Goal: Task Accomplishment & Management: Manage account settings

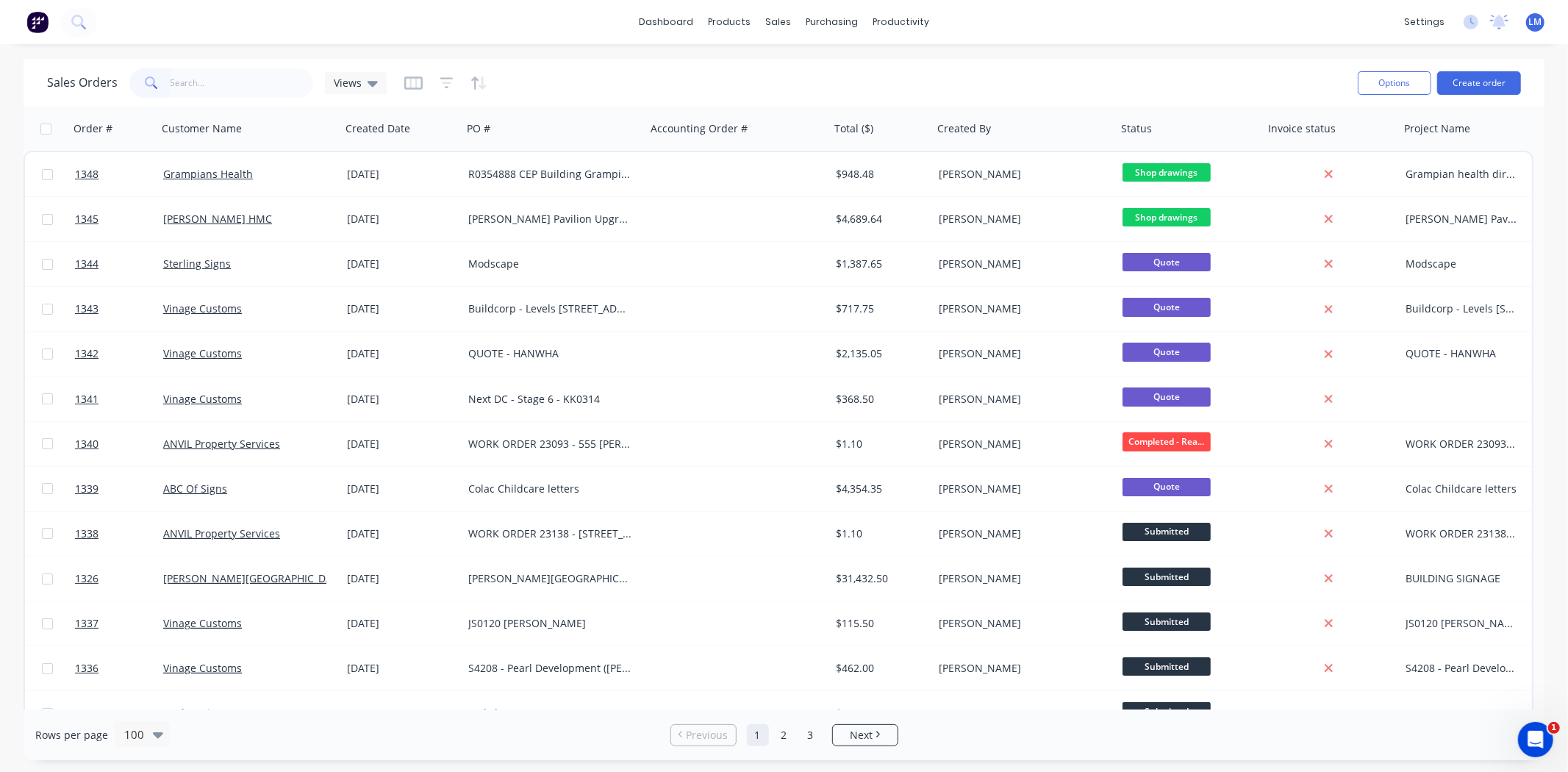
click at [254, 88] on input "text" at bounding box center [242, 83] width 143 height 29
type input "outline"
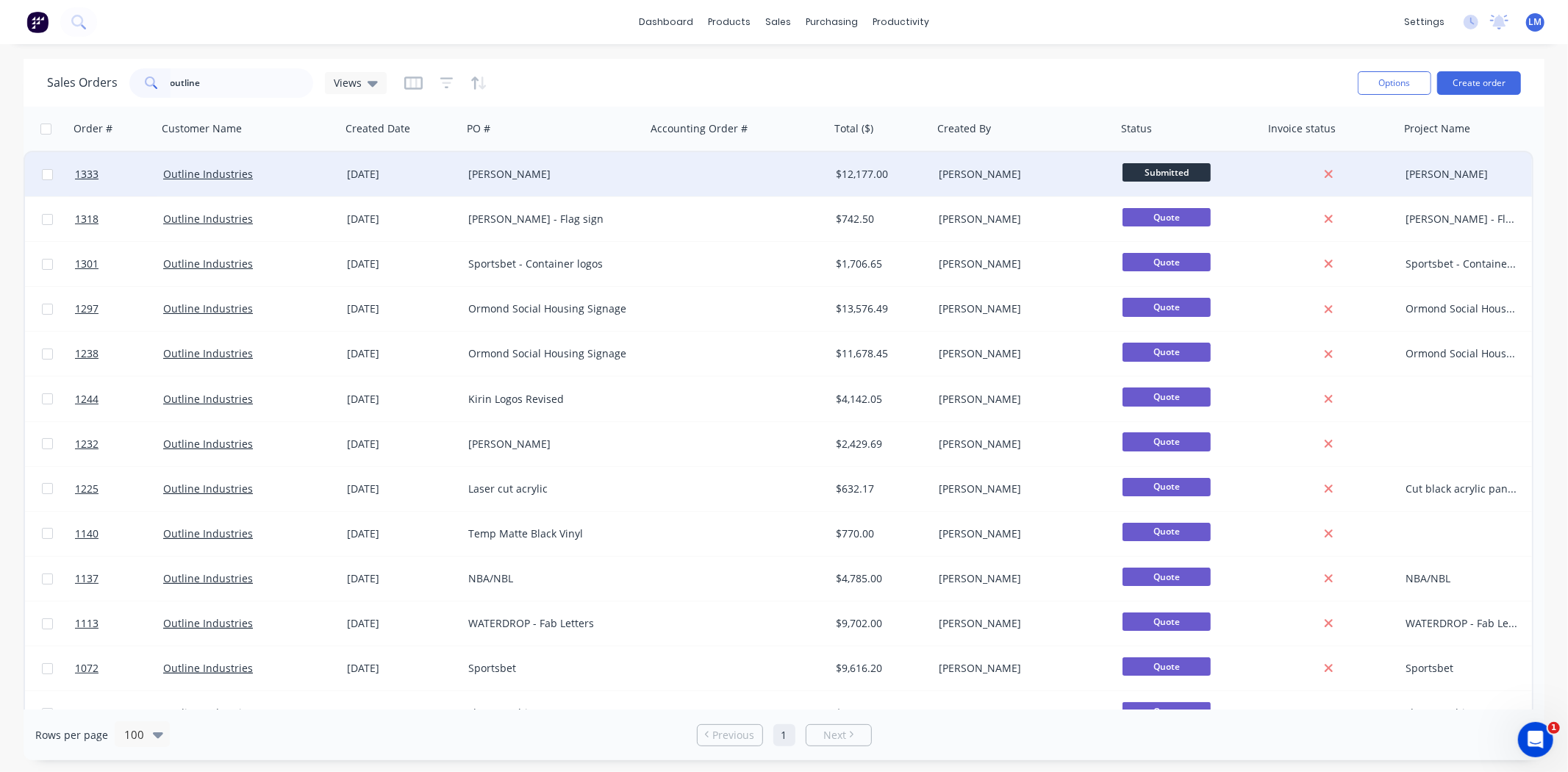
click at [623, 171] on div "[PERSON_NAME]" at bounding box center [550, 174] width 163 height 15
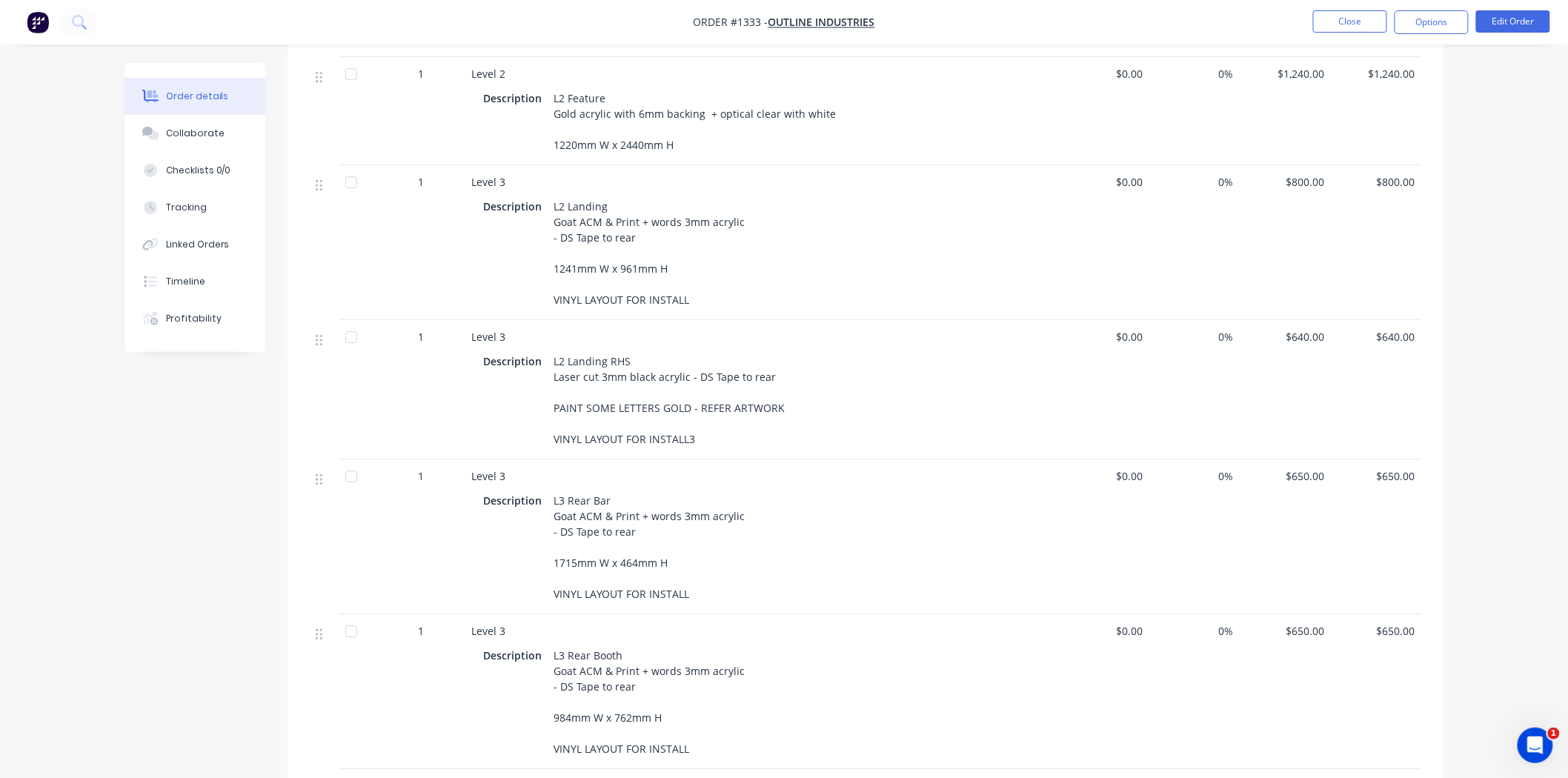
scroll to position [2139, 0]
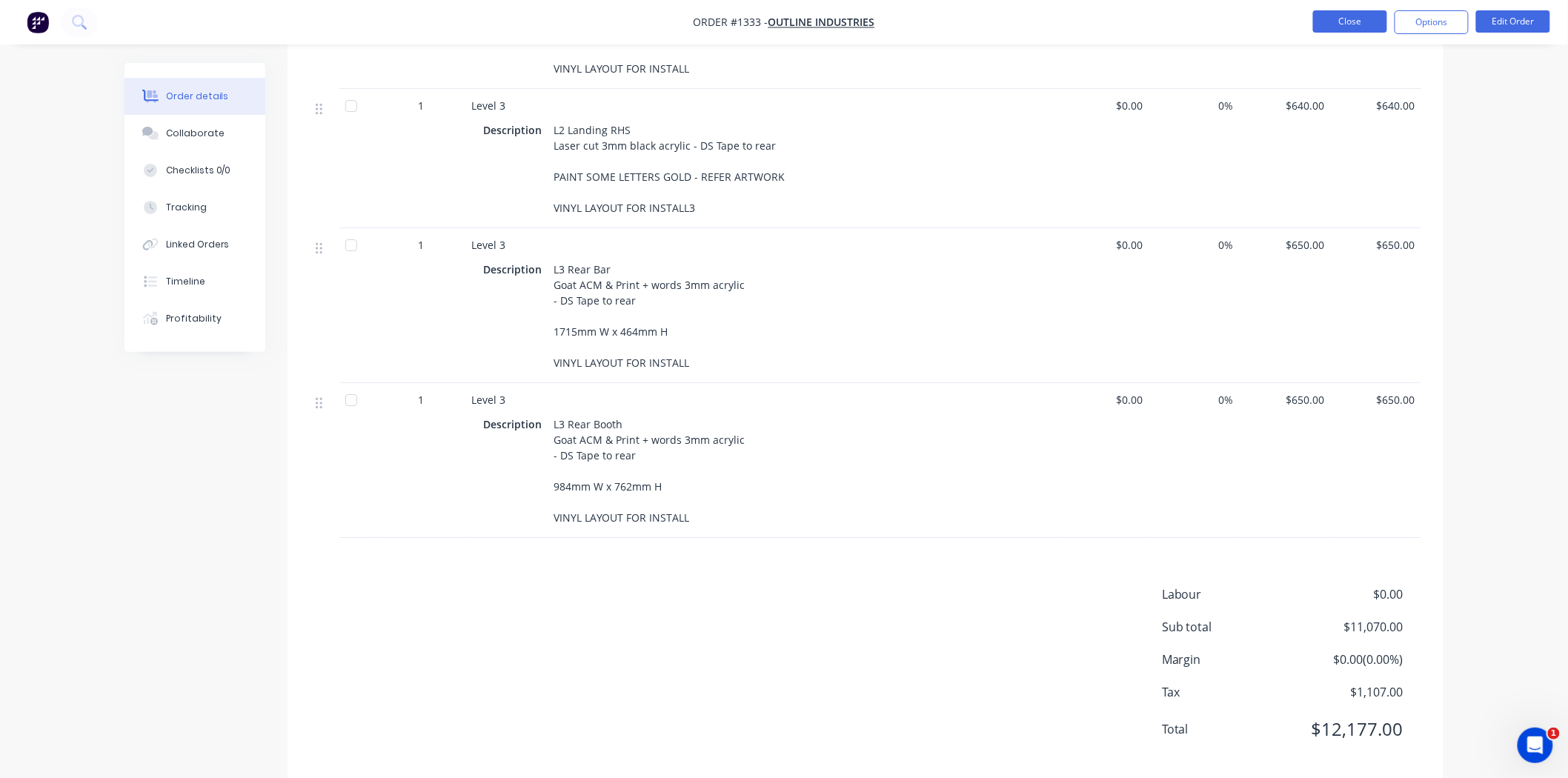
click at [1324, 20] on button "Close" at bounding box center [1351, 21] width 74 height 22
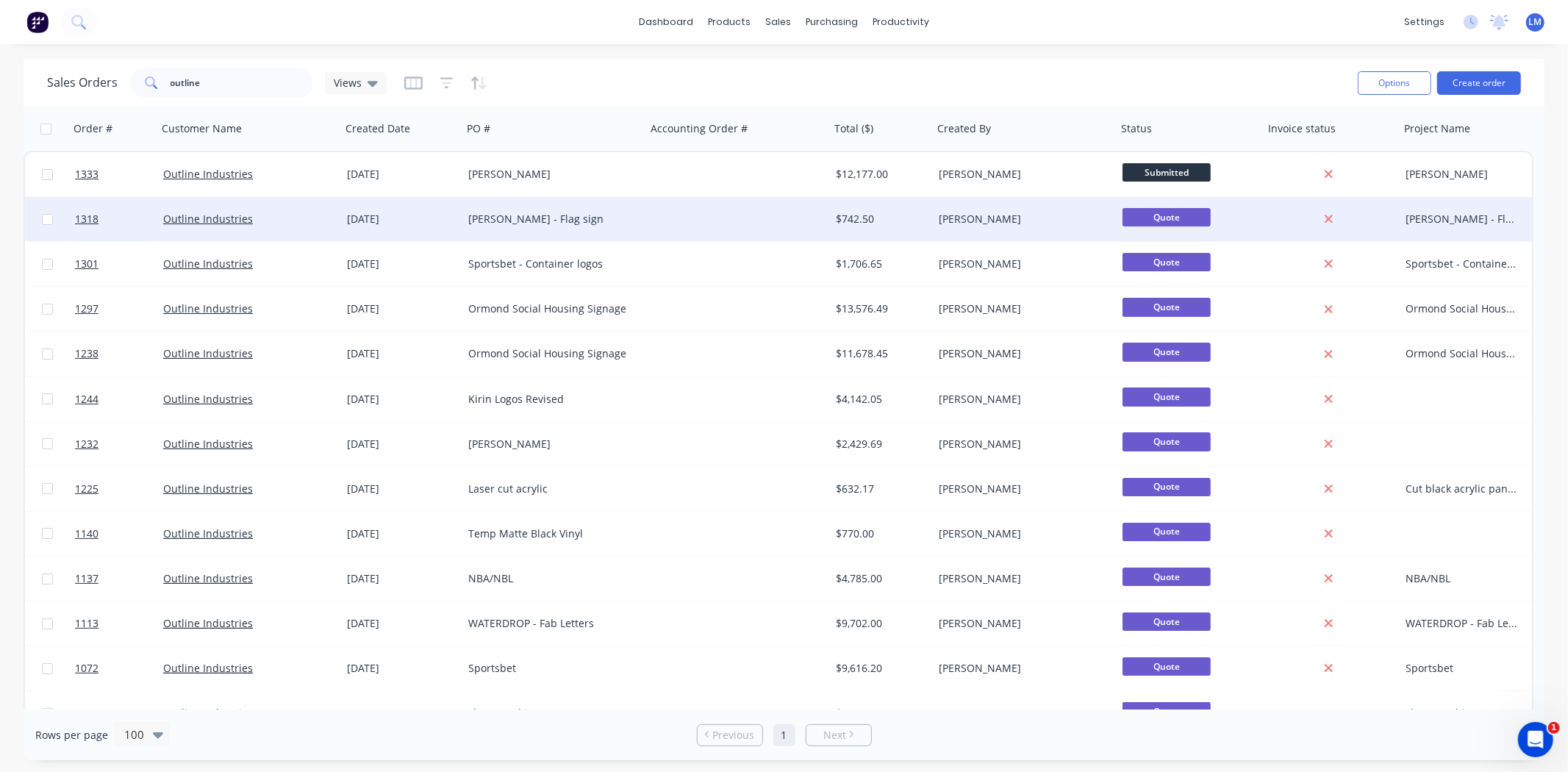
click at [562, 223] on div "[PERSON_NAME] - Flag sign" at bounding box center [550, 219] width 163 height 15
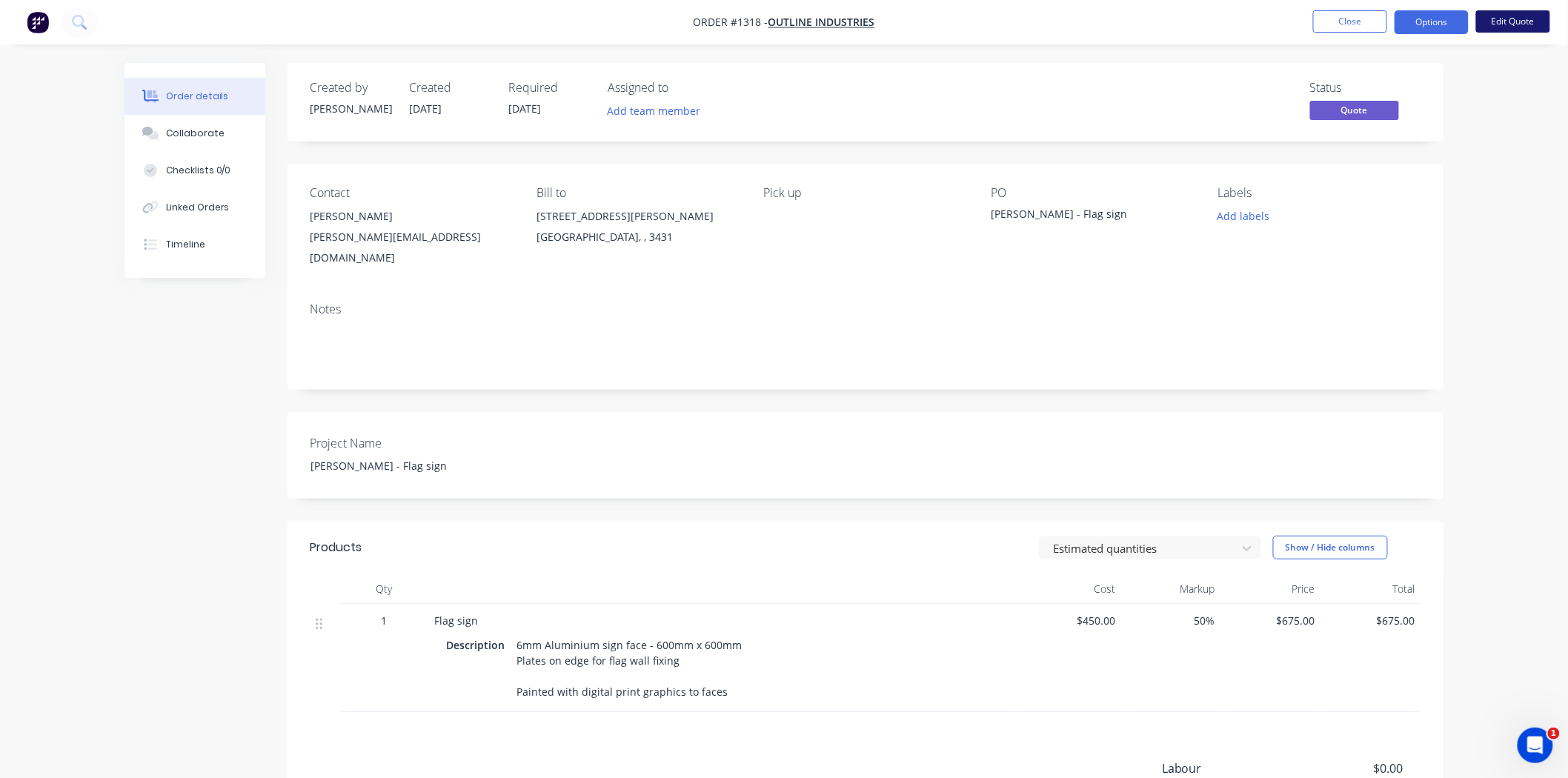
click at [1526, 22] on button "Edit Quote" at bounding box center [1513, 21] width 74 height 22
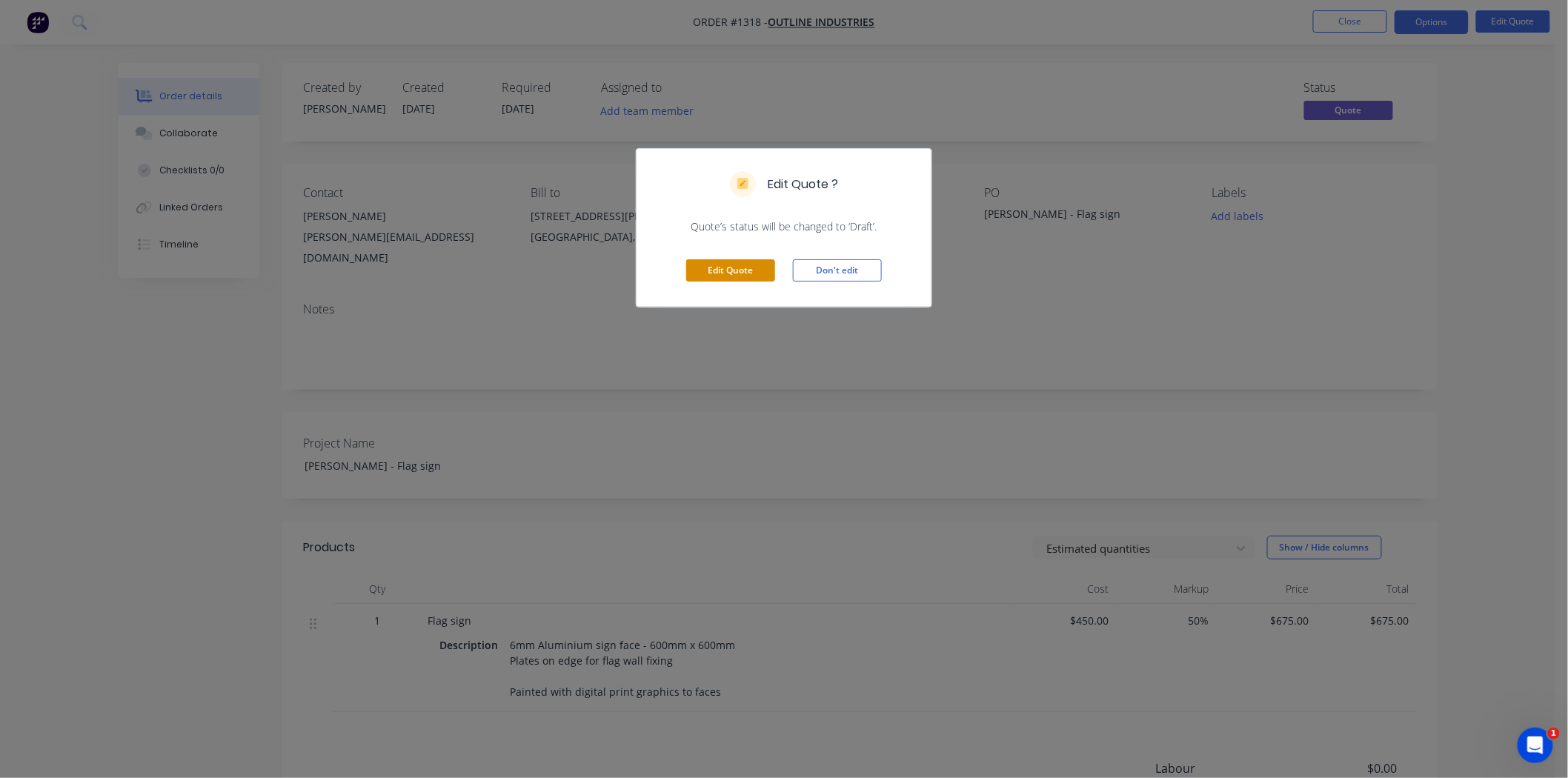
click at [727, 271] on button "Edit Quote" at bounding box center [731, 270] width 89 height 22
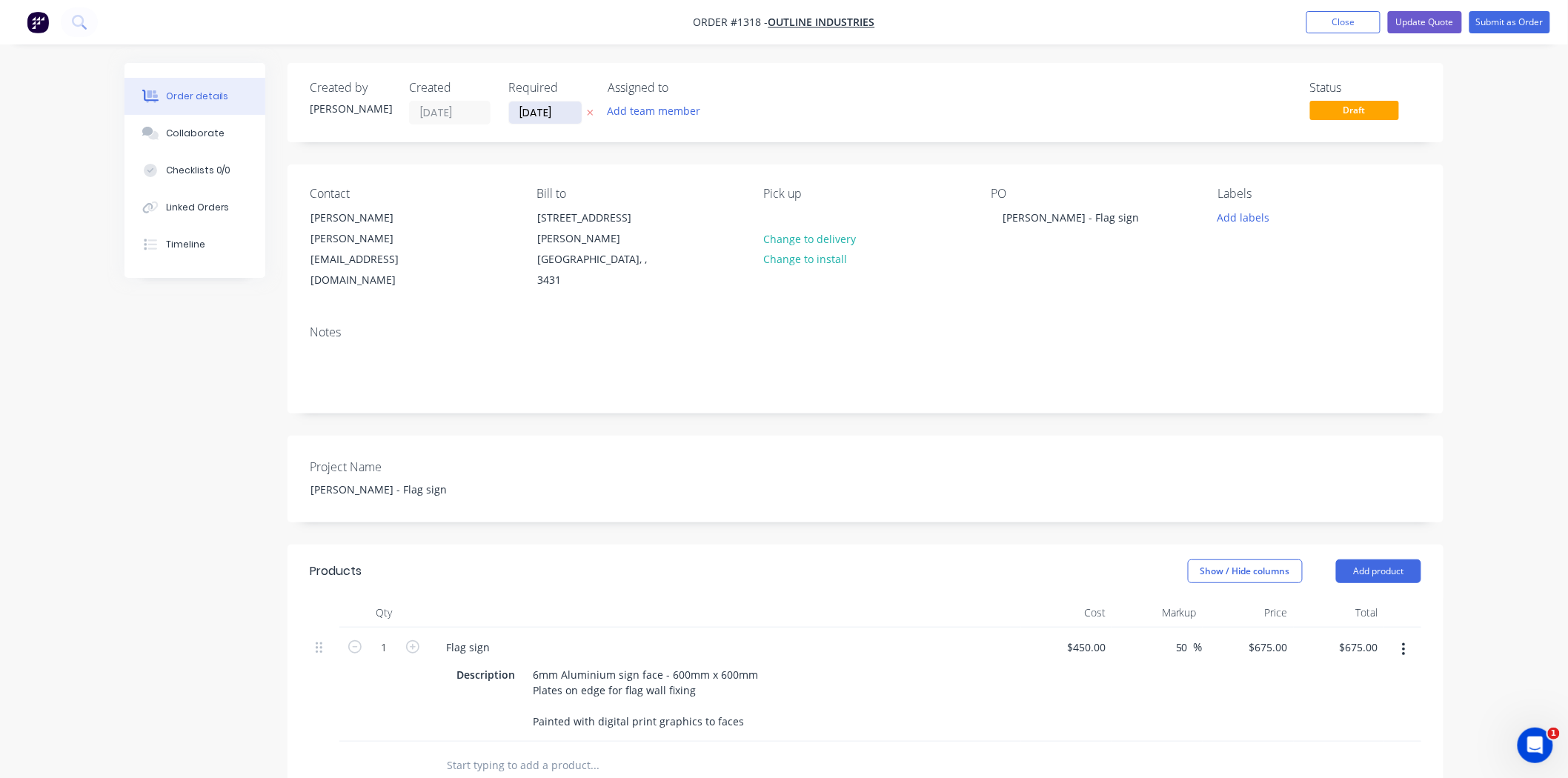
click at [565, 113] on input "[DATE]" at bounding box center [546, 113] width 73 height 22
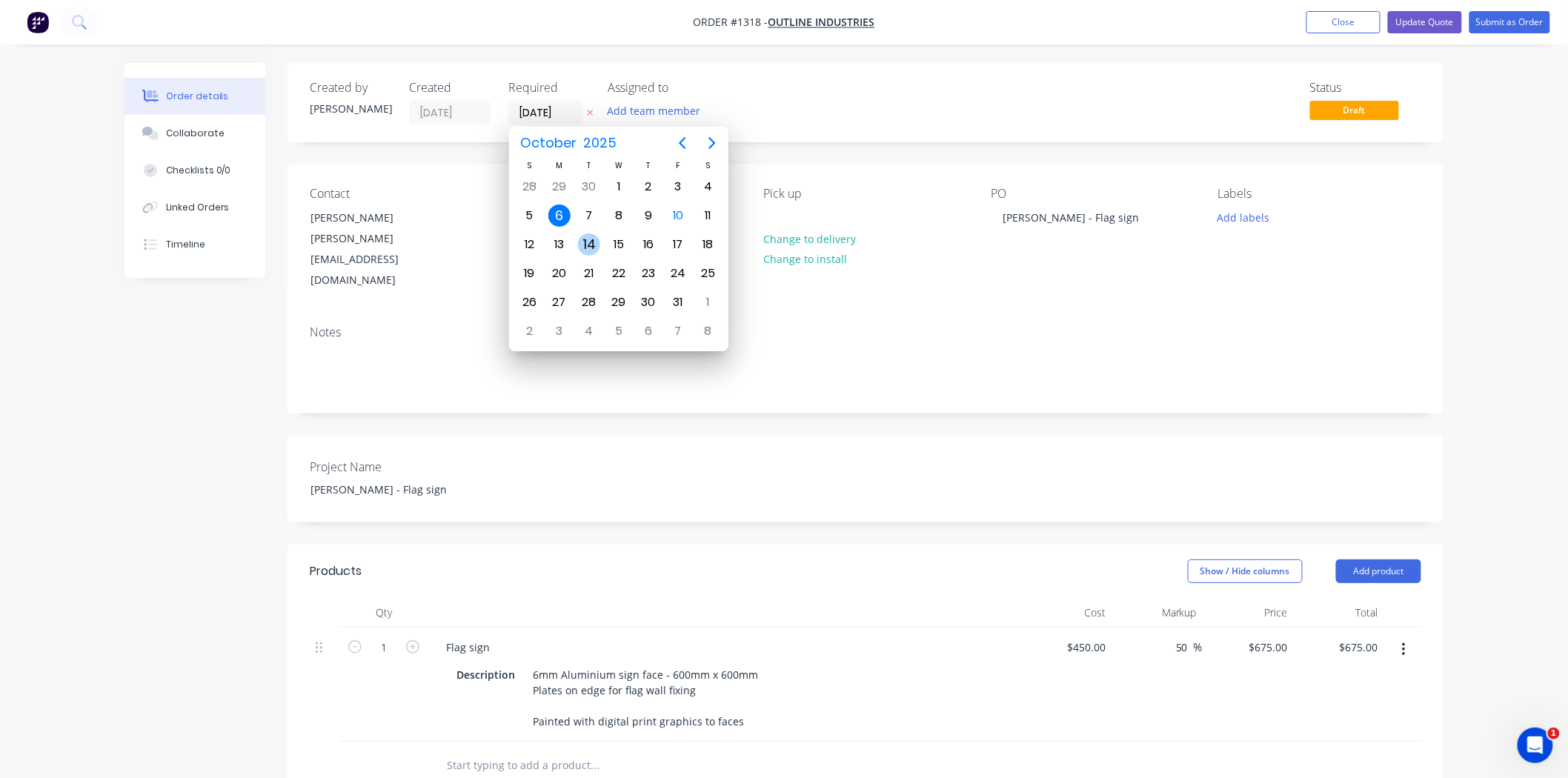
click at [595, 243] on div "14" at bounding box center [589, 245] width 22 height 22
type input "[DATE]"
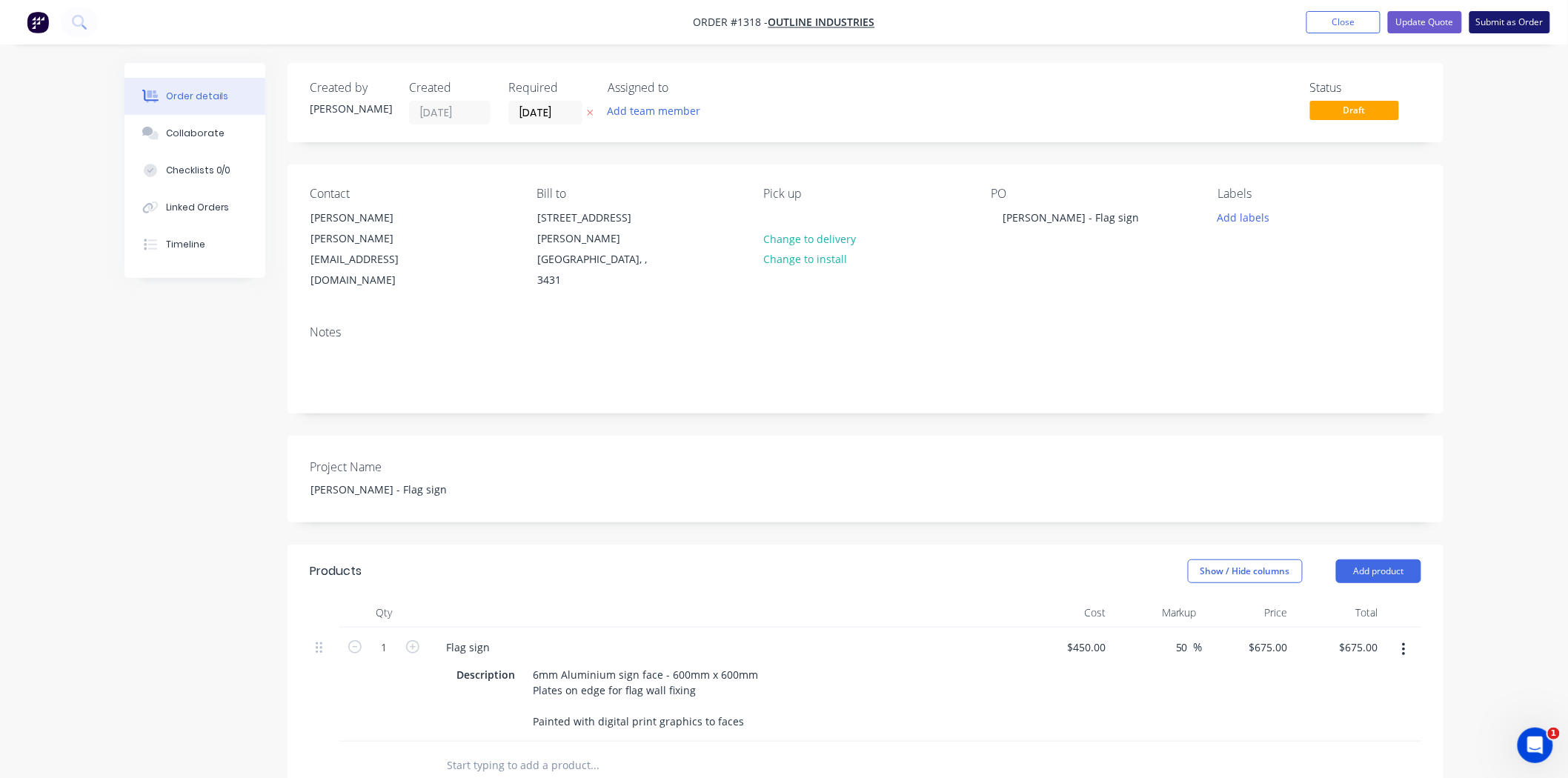
click at [1513, 22] on button "Submit as Order" at bounding box center [1509, 22] width 81 height 22
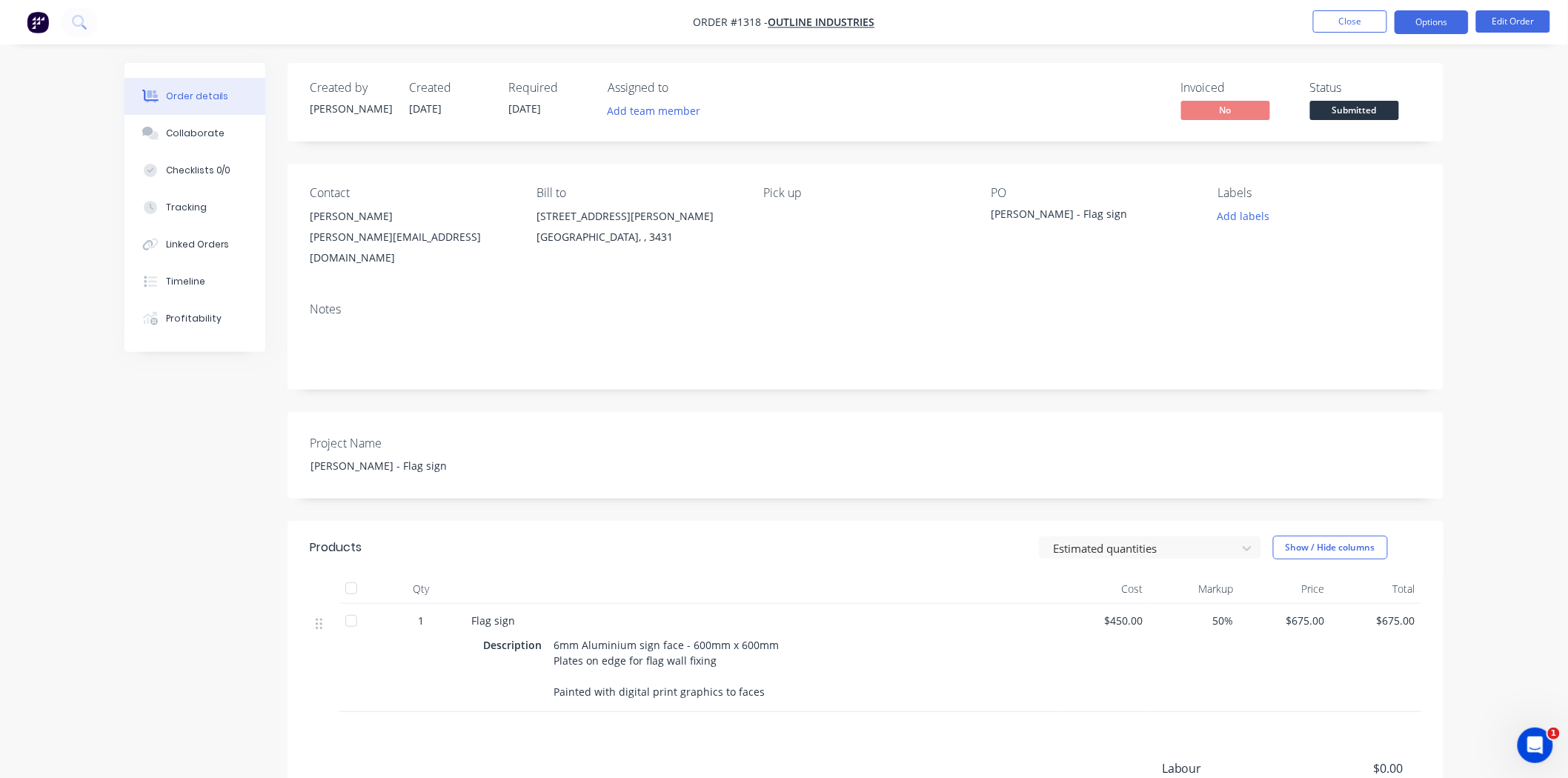
click at [1438, 27] on button "Options" at bounding box center [1432, 22] width 74 height 24
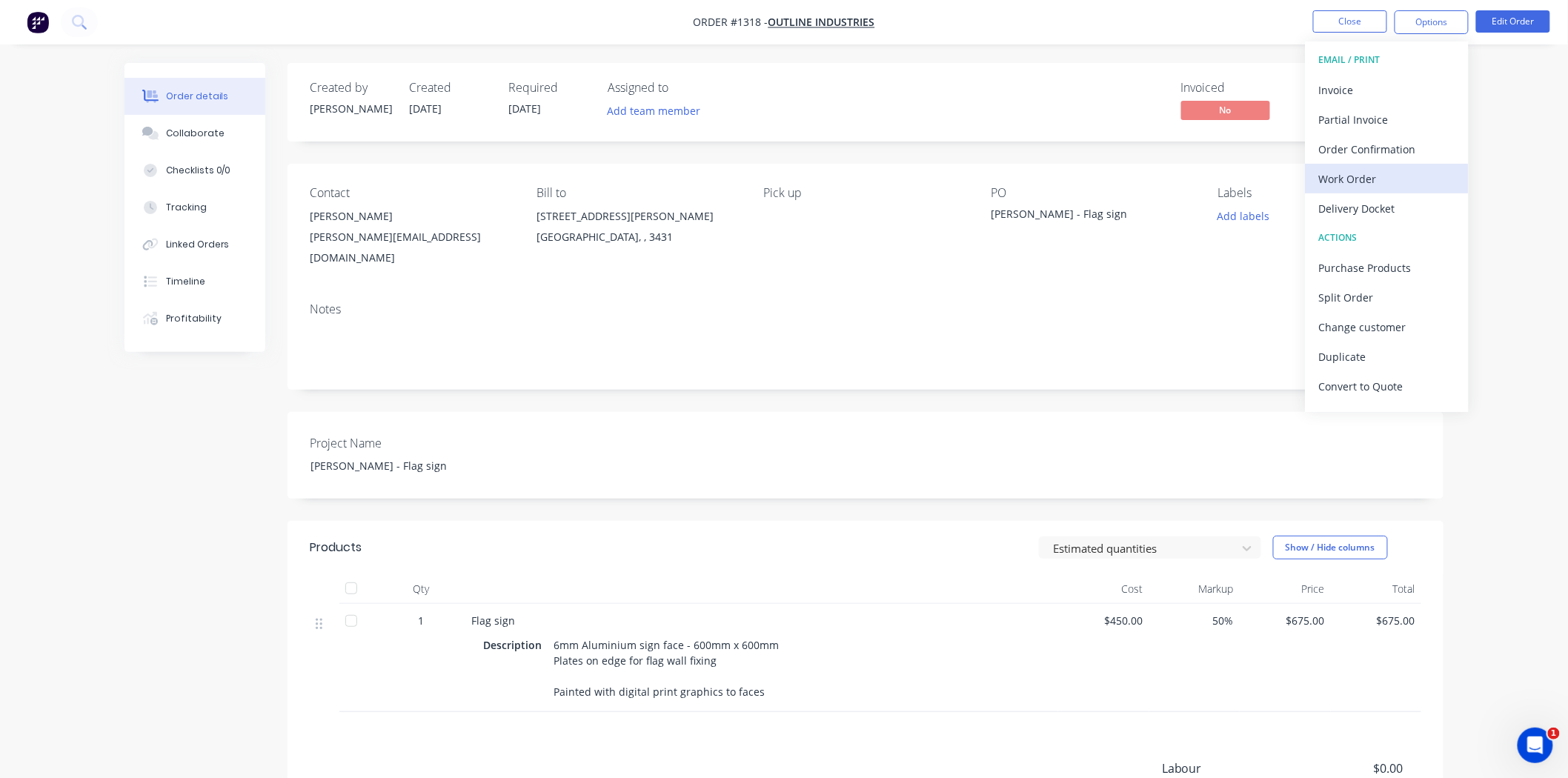
click at [1397, 176] on div "Work Order" at bounding box center [1388, 179] width 136 height 21
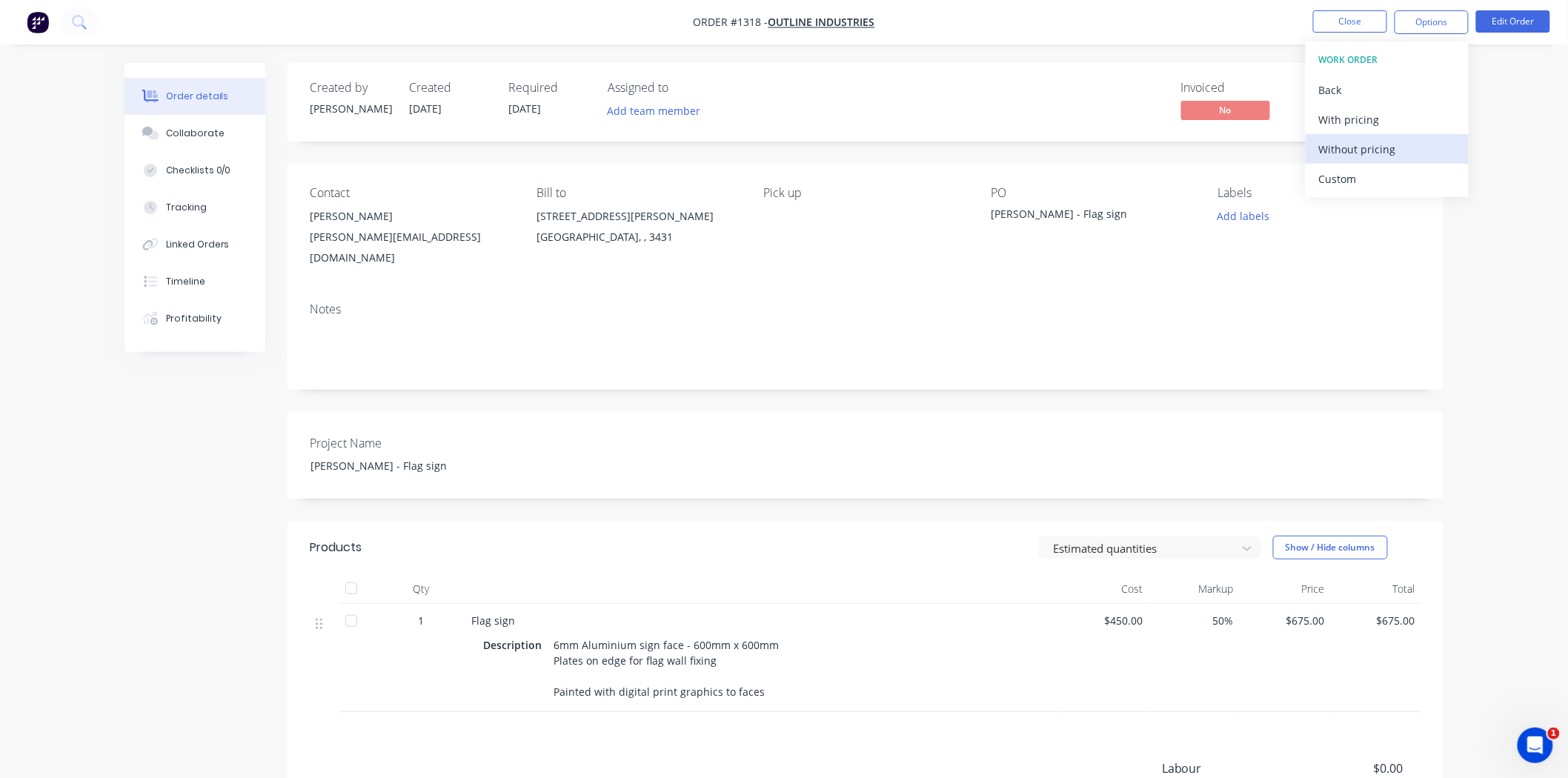
click at [1386, 144] on div "Without pricing" at bounding box center [1388, 149] width 136 height 21
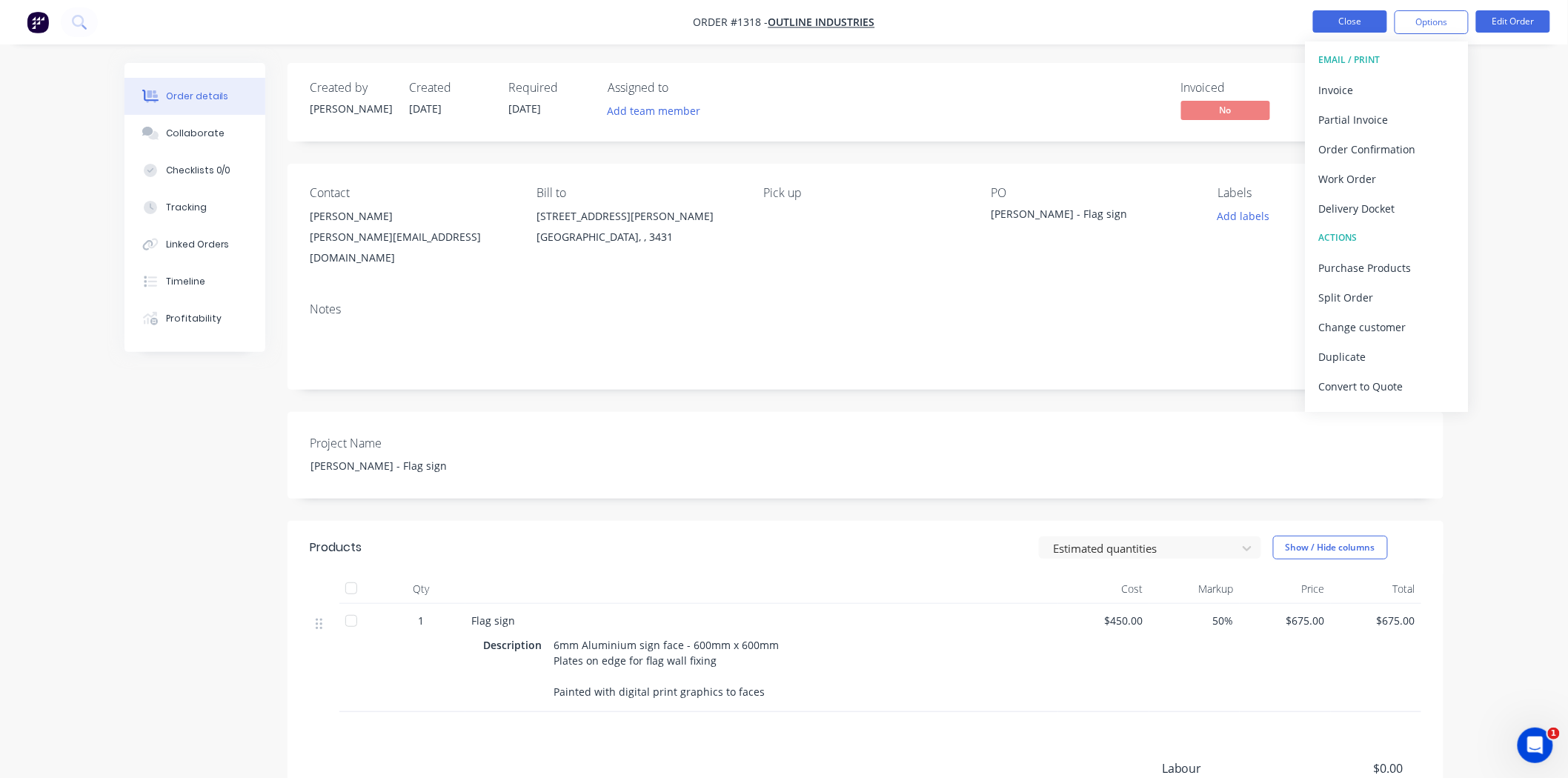
click at [1343, 24] on button "Close" at bounding box center [1351, 21] width 74 height 22
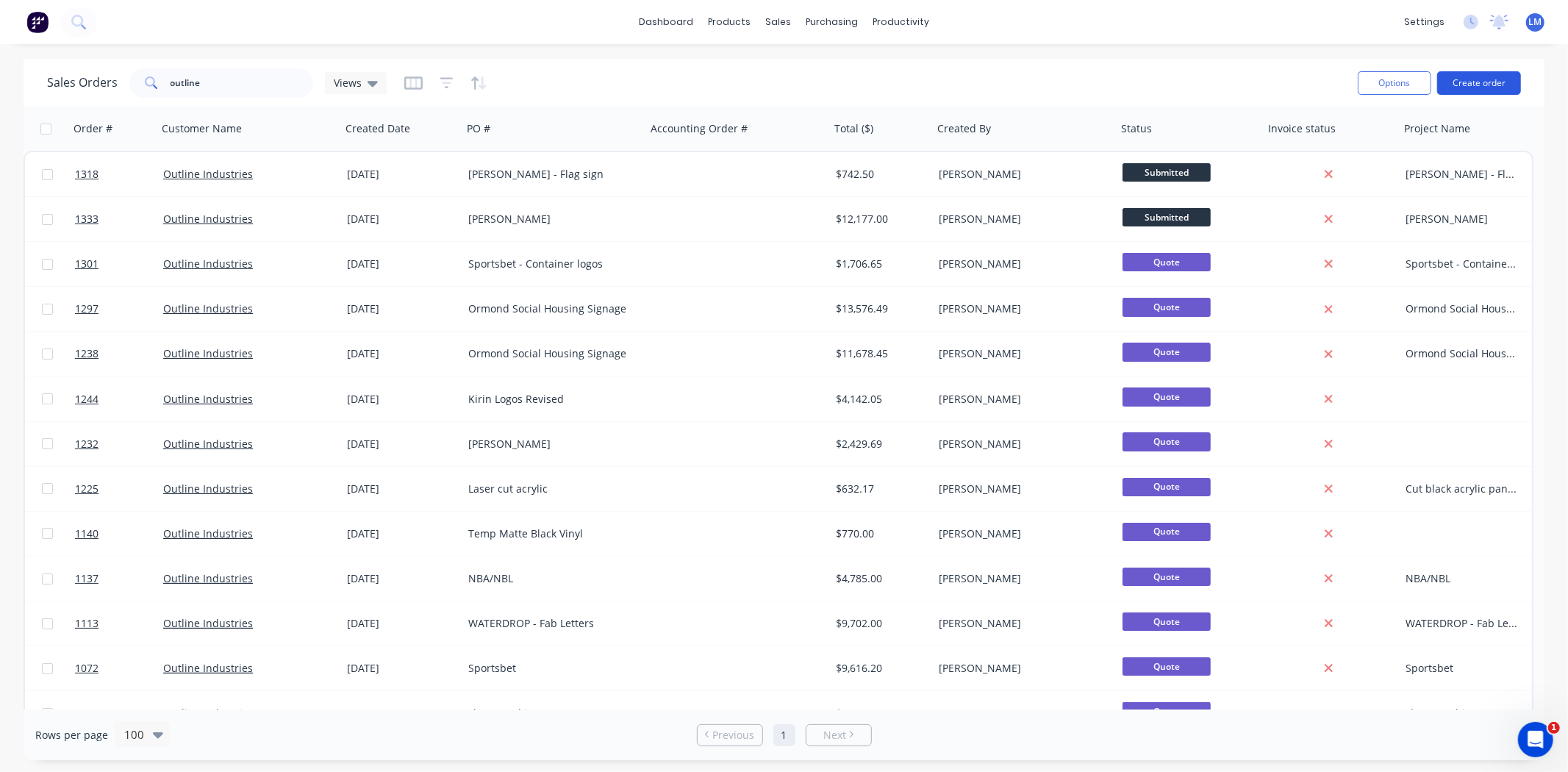
click at [1466, 82] on button "Create order" at bounding box center [1479, 83] width 84 height 24
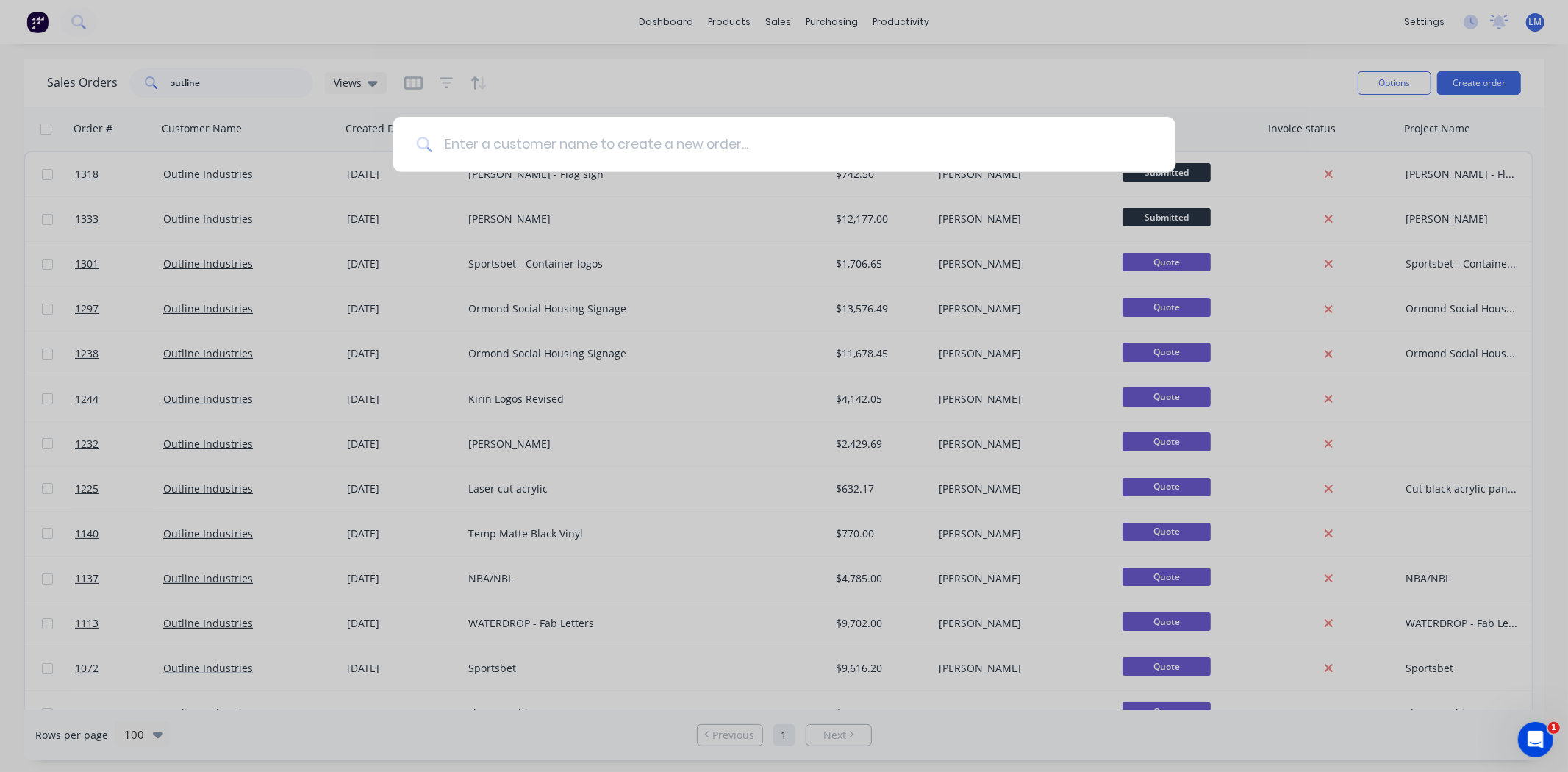
click at [638, 143] on input at bounding box center [792, 144] width 720 height 55
type input "outl"
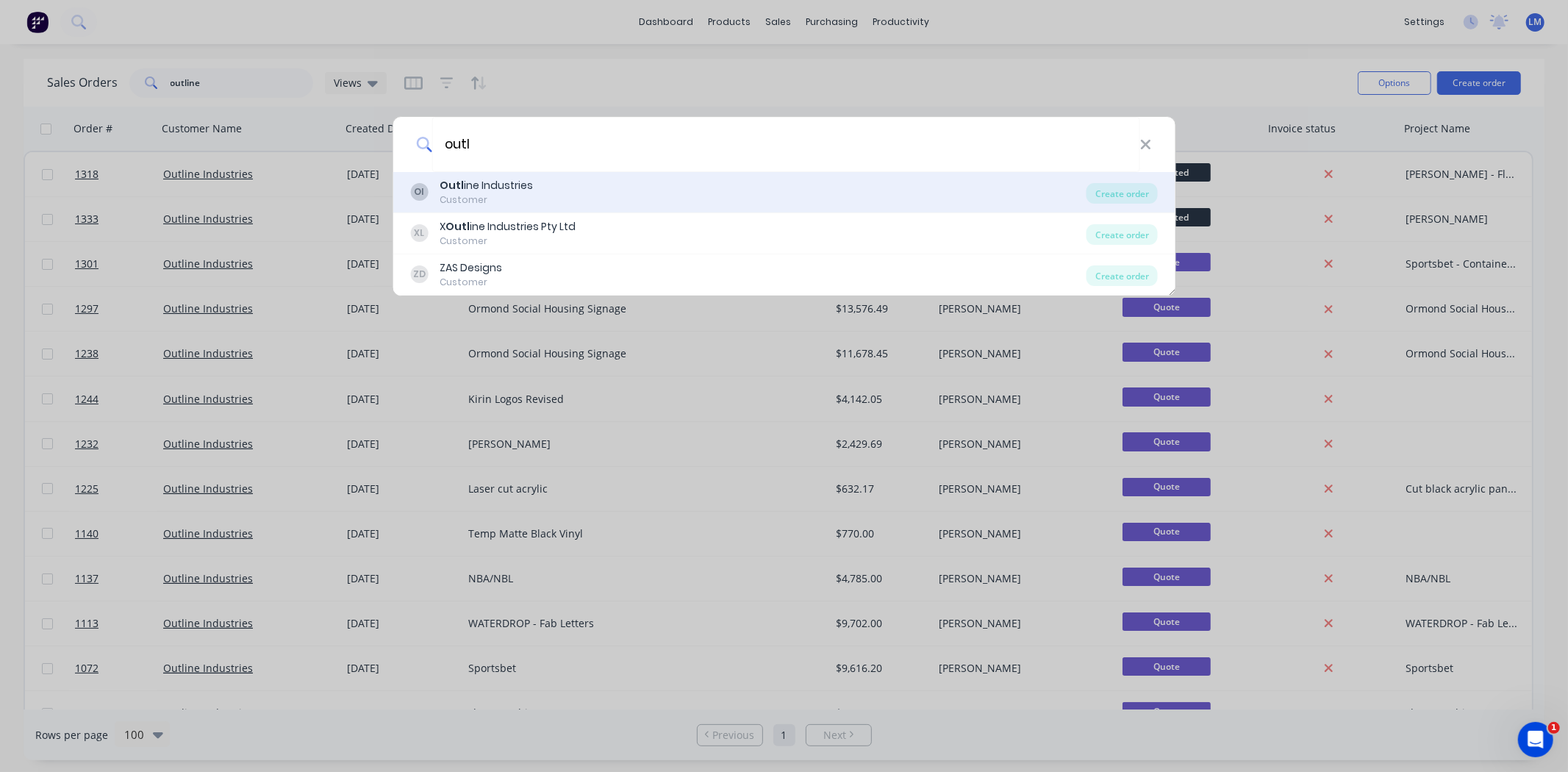
click at [572, 193] on div "OI Outl ine Industries Customer" at bounding box center [749, 192] width 677 height 29
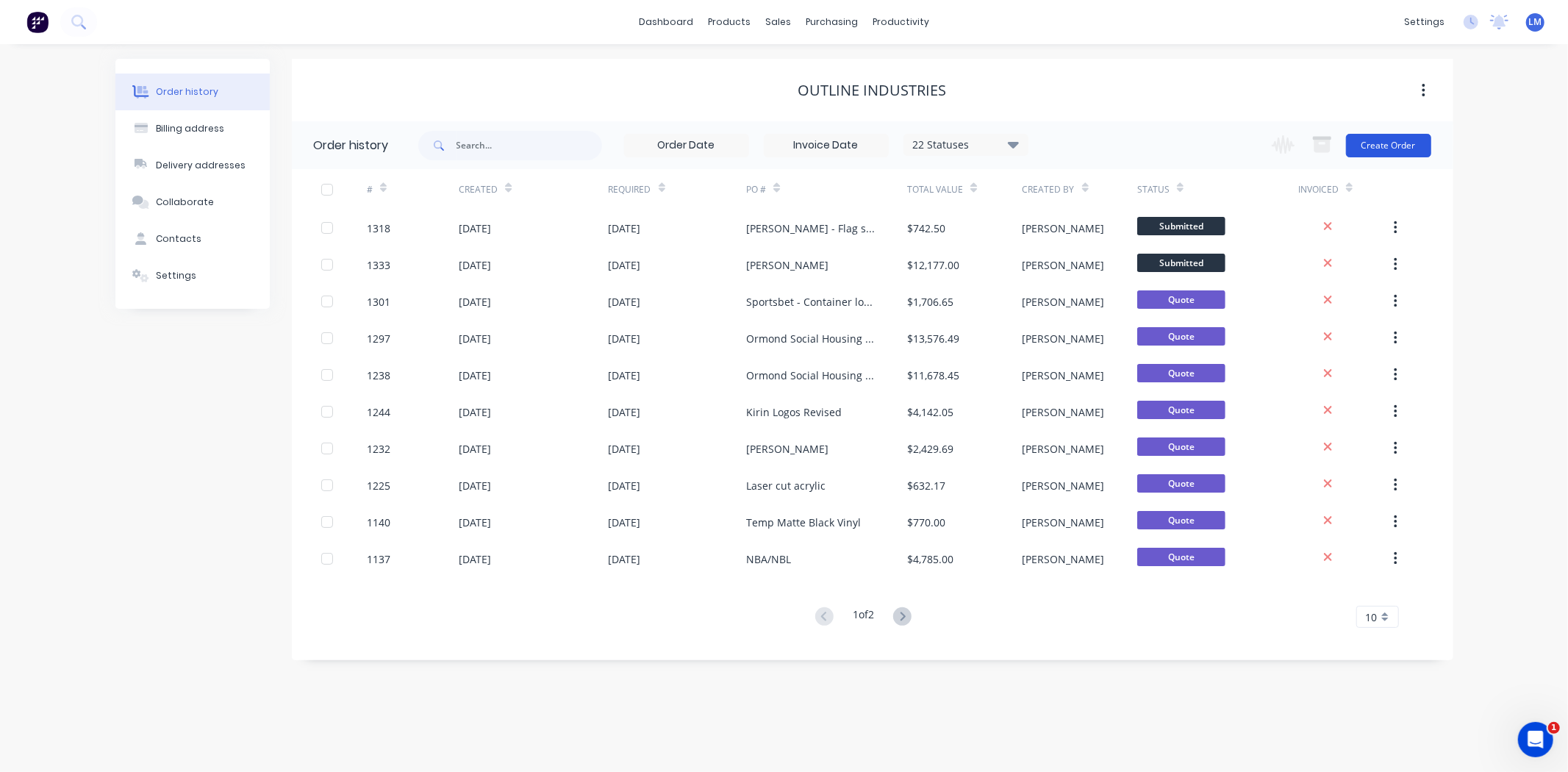
click at [1372, 150] on button "Create Order" at bounding box center [1389, 146] width 85 height 24
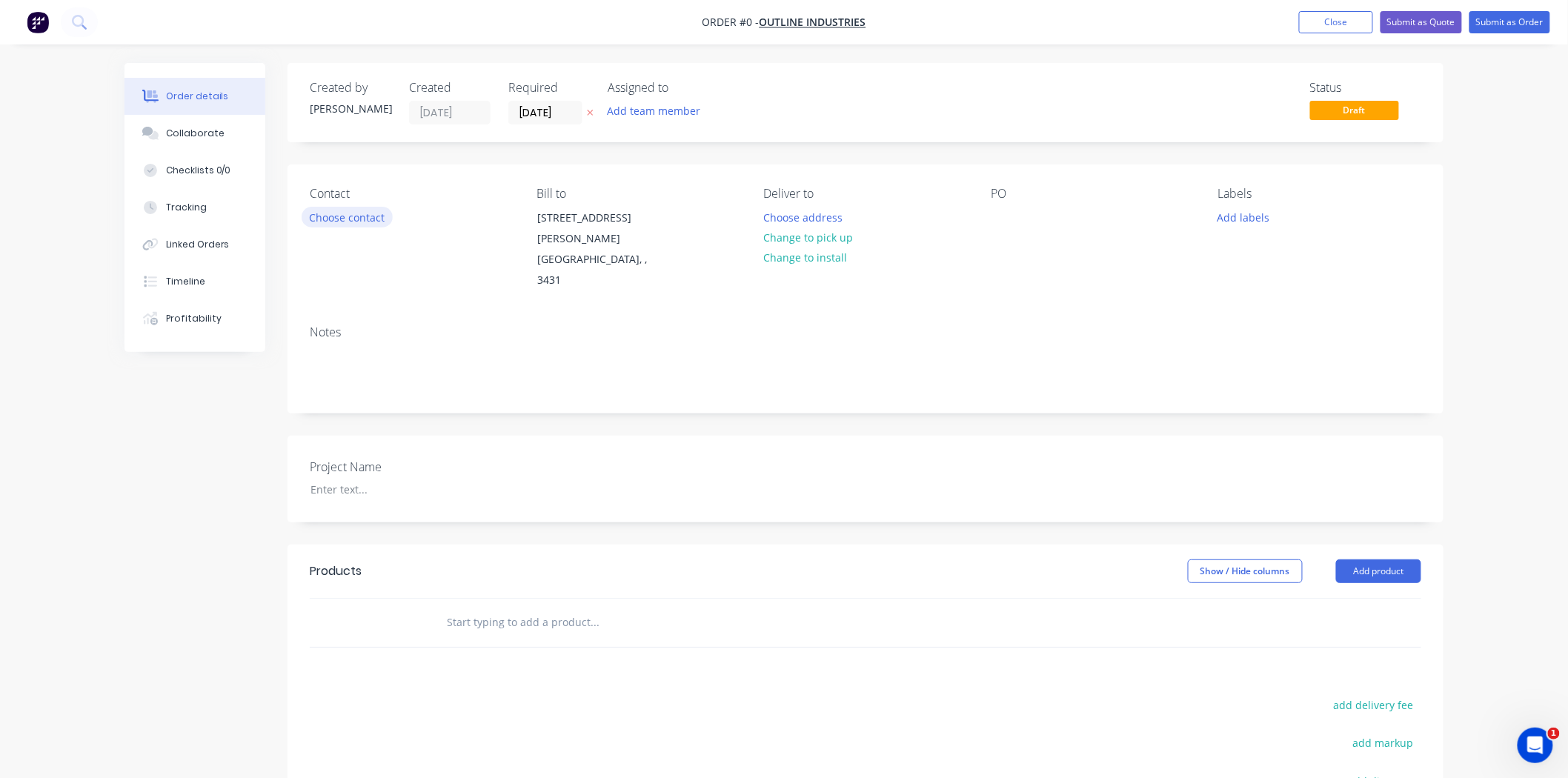
click at [361, 217] on button "Choose contact" at bounding box center [347, 216] width 91 height 20
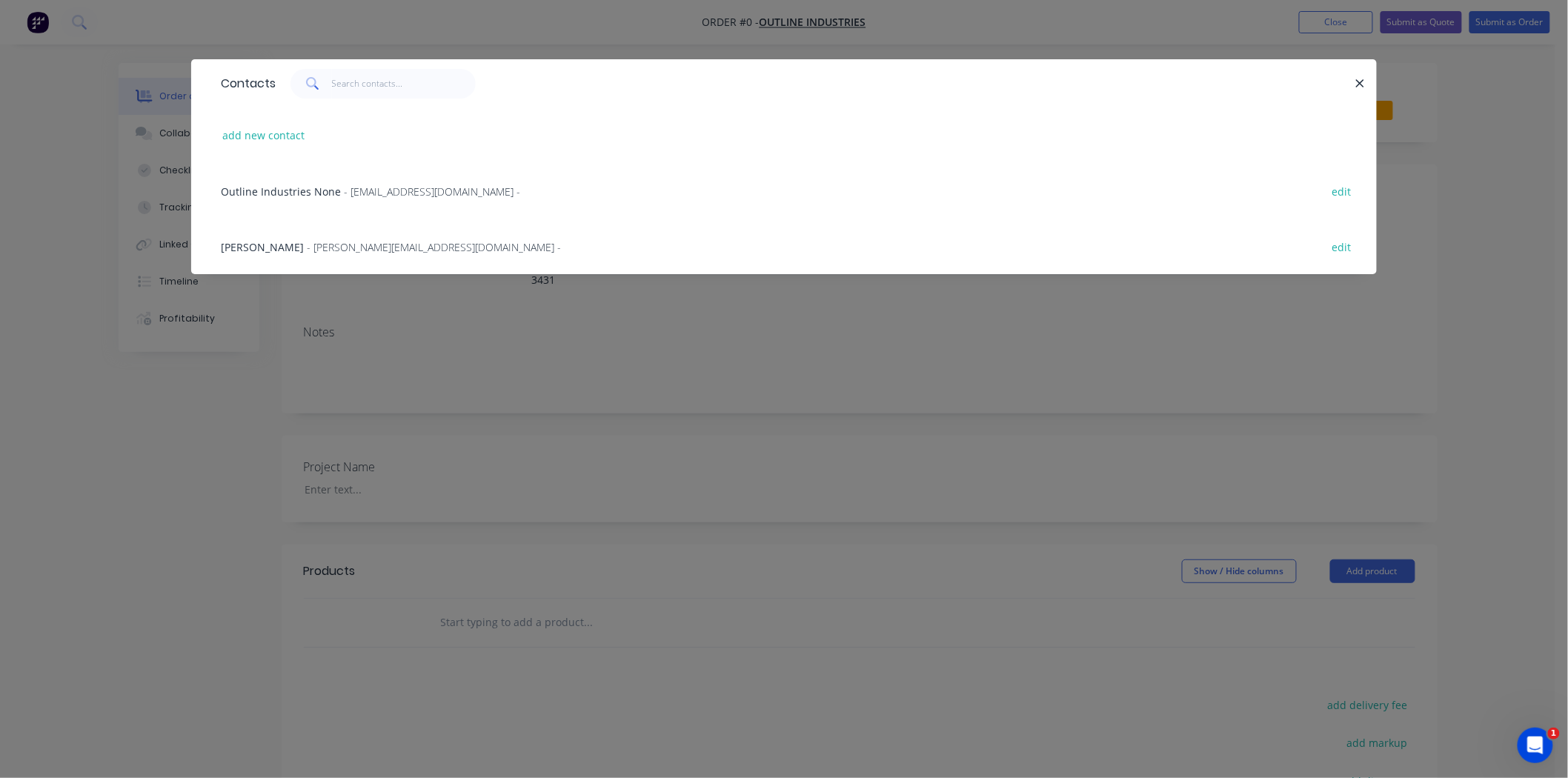
click at [349, 247] on span "- [PERSON_NAME][EMAIL_ADDRESS][DOMAIN_NAME] -" at bounding box center [434, 247] width 254 height 14
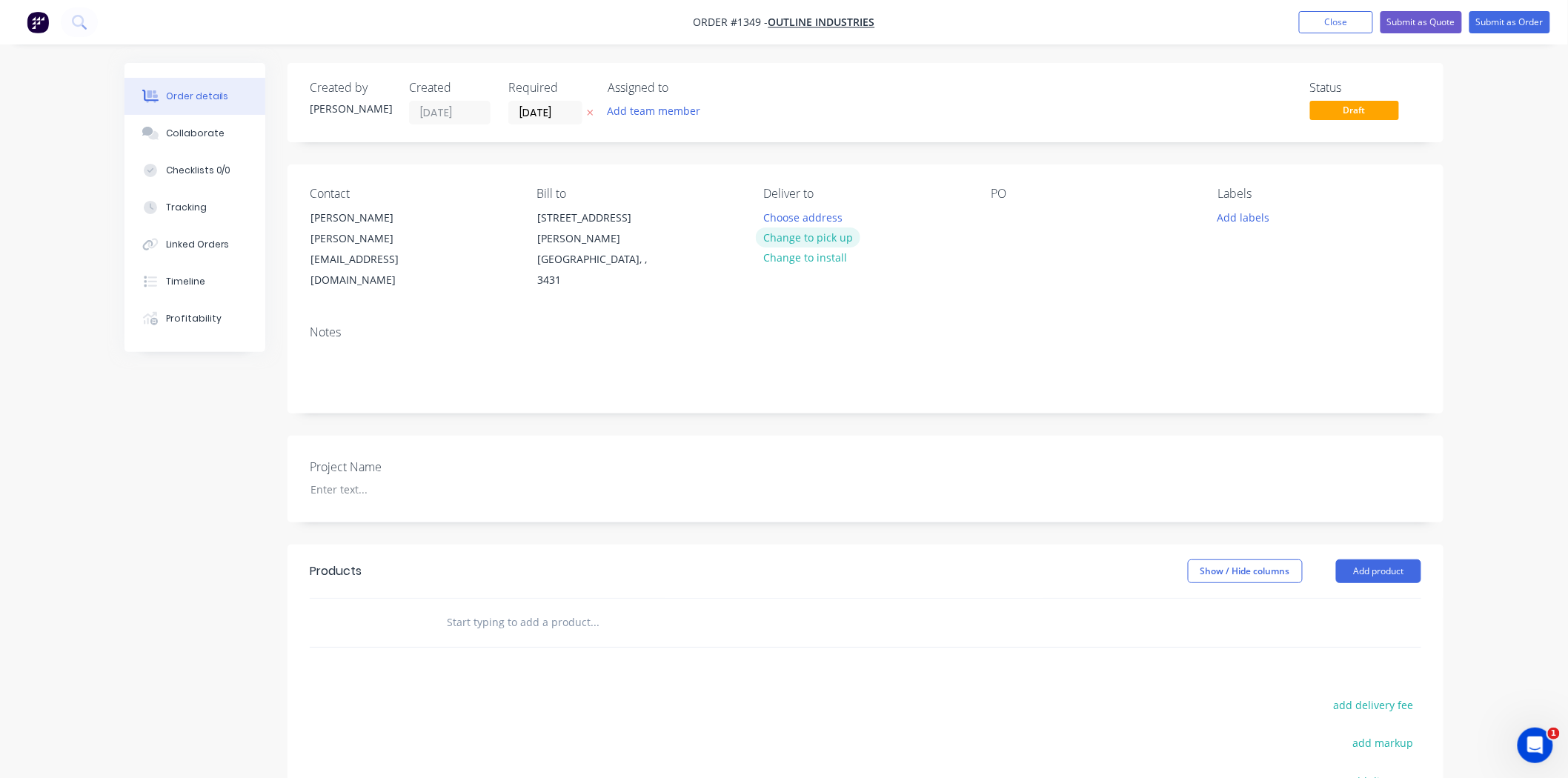
click at [827, 242] on button "Change to pick up" at bounding box center [809, 237] width 105 height 20
click at [999, 217] on div at bounding box center [1003, 217] width 24 height 21
drag, startPoint x: 1154, startPoint y: 215, endPoint x: 999, endPoint y: 208, distance: 155.2
click at [999, 208] on div "[PERSON_NAME] - SAFETY DECAL" at bounding box center [1084, 225] width 185 height 37
copy div "[PERSON_NAME] - SAFETY DECAL"
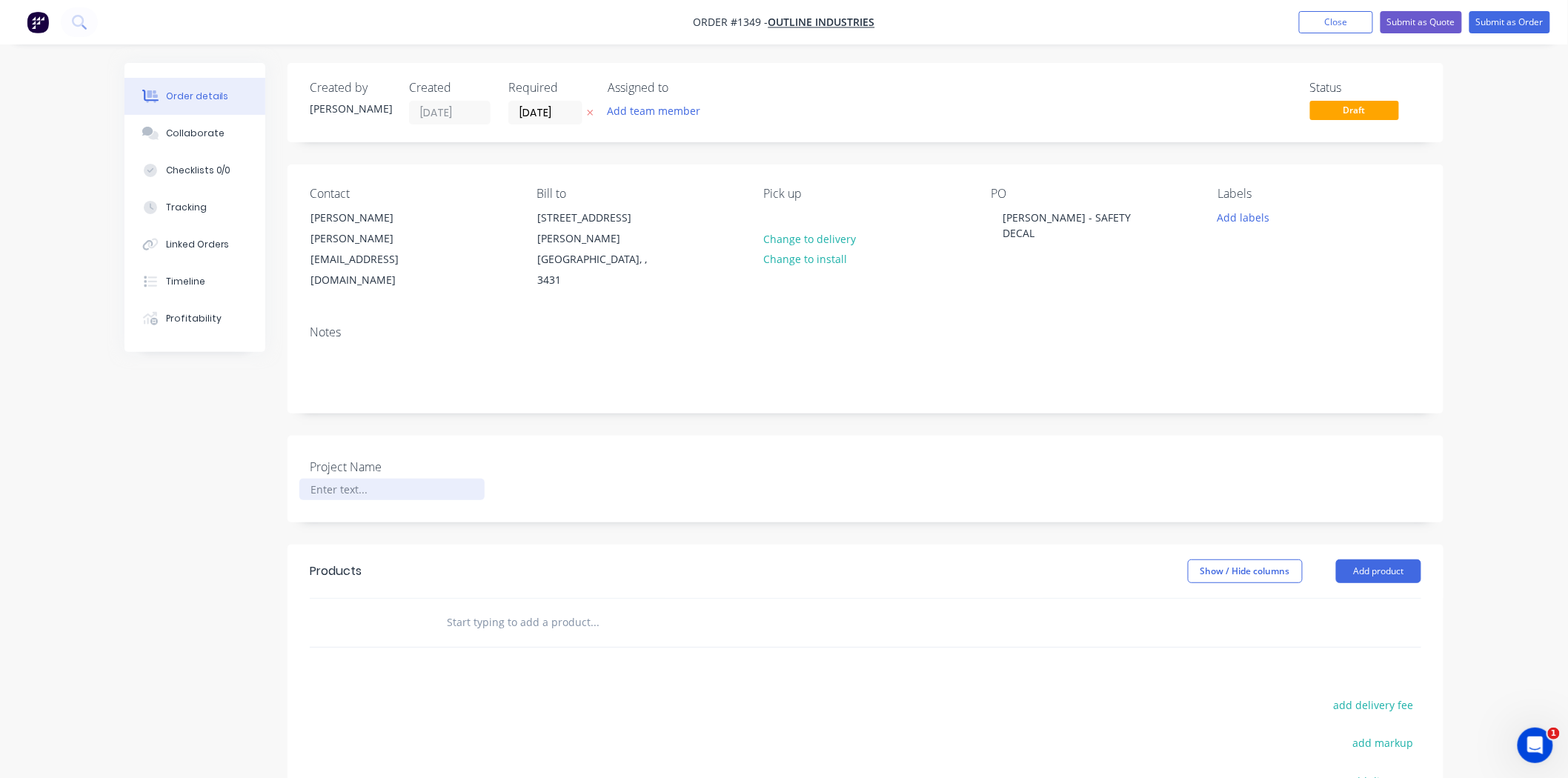
click at [373, 479] on div at bounding box center [392, 489] width 185 height 21
paste div
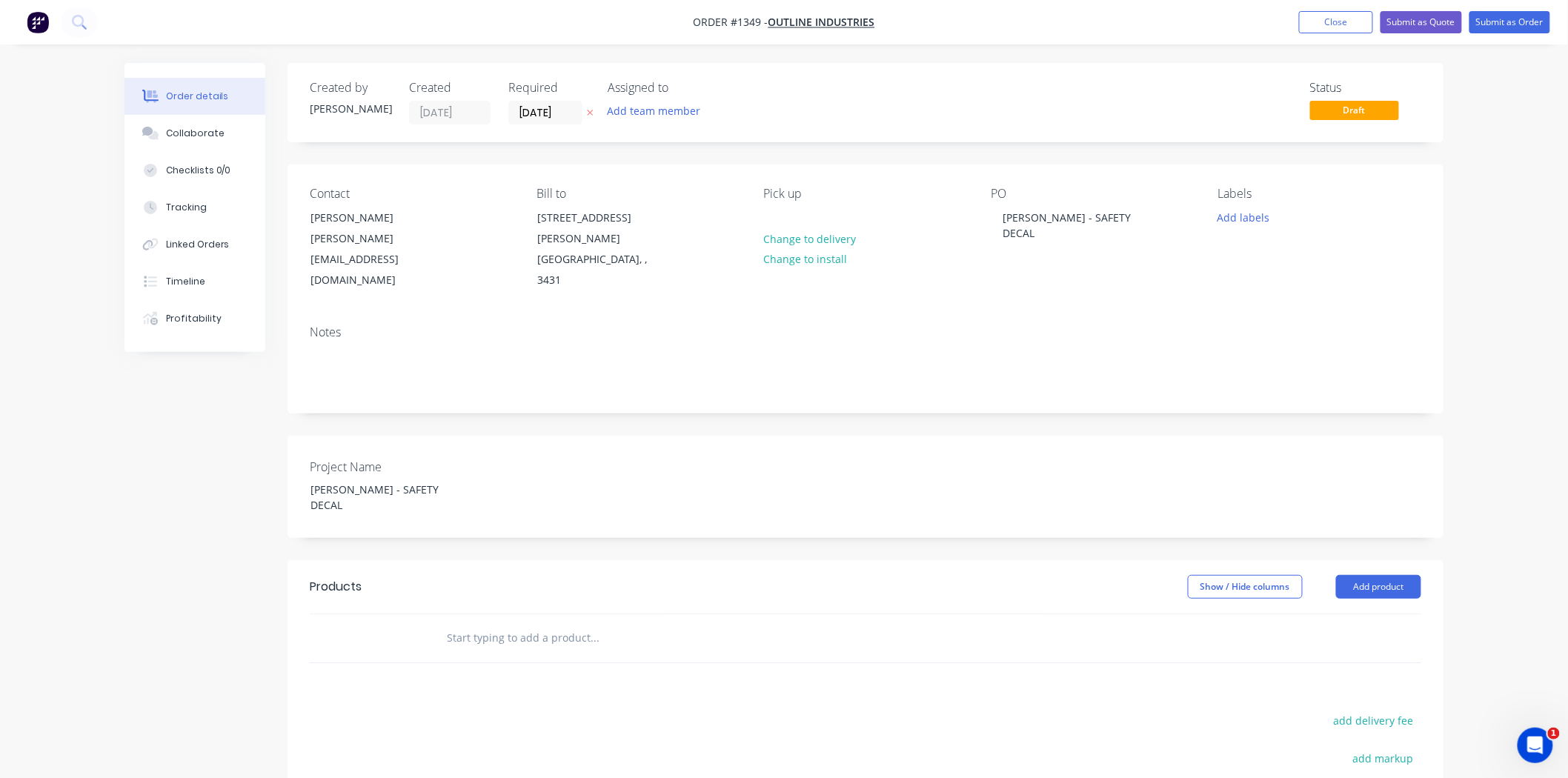
click at [489, 614] on div at bounding box center [695, 638] width 534 height 48
click at [485, 623] on input "text" at bounding box center [595, 638] width 297 height 30
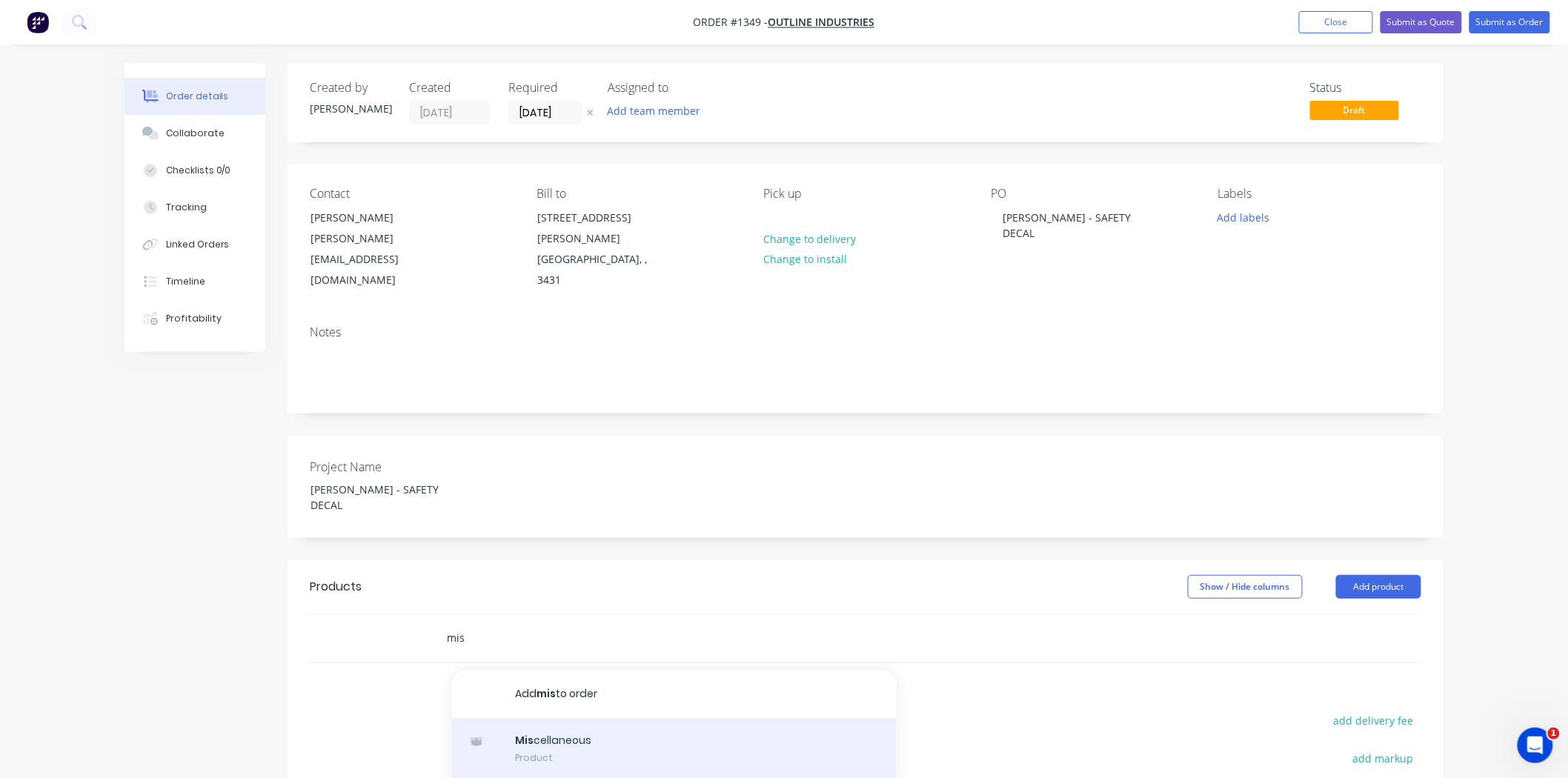
type input "mis"
click at [538, 718] on div "Mis cellaneous Product" at bounding box center [675, 749] width 445 height 62
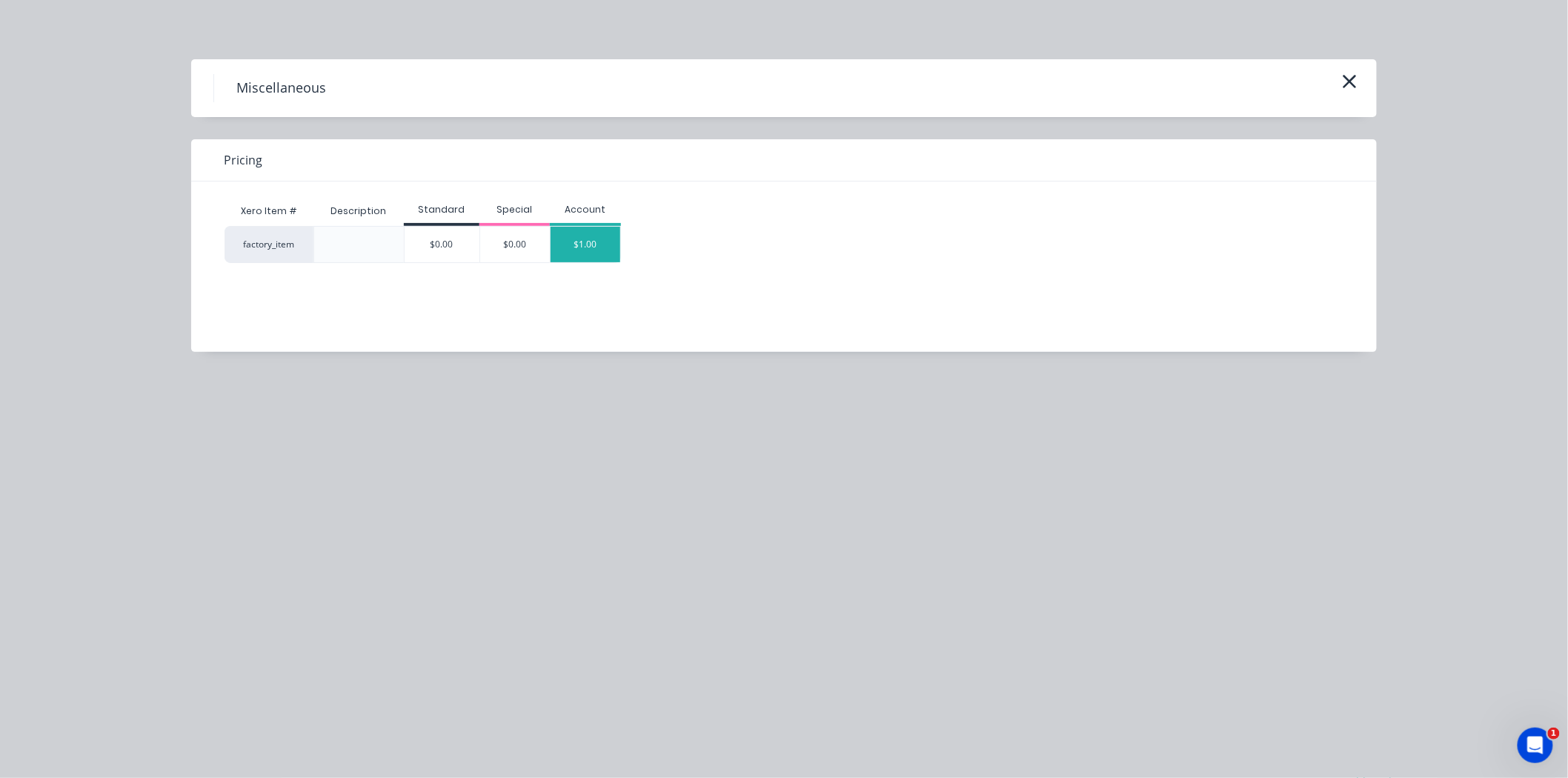
click at [588, 246] on div "$1.00" at bounding box center [586, 245] width 70 height 36
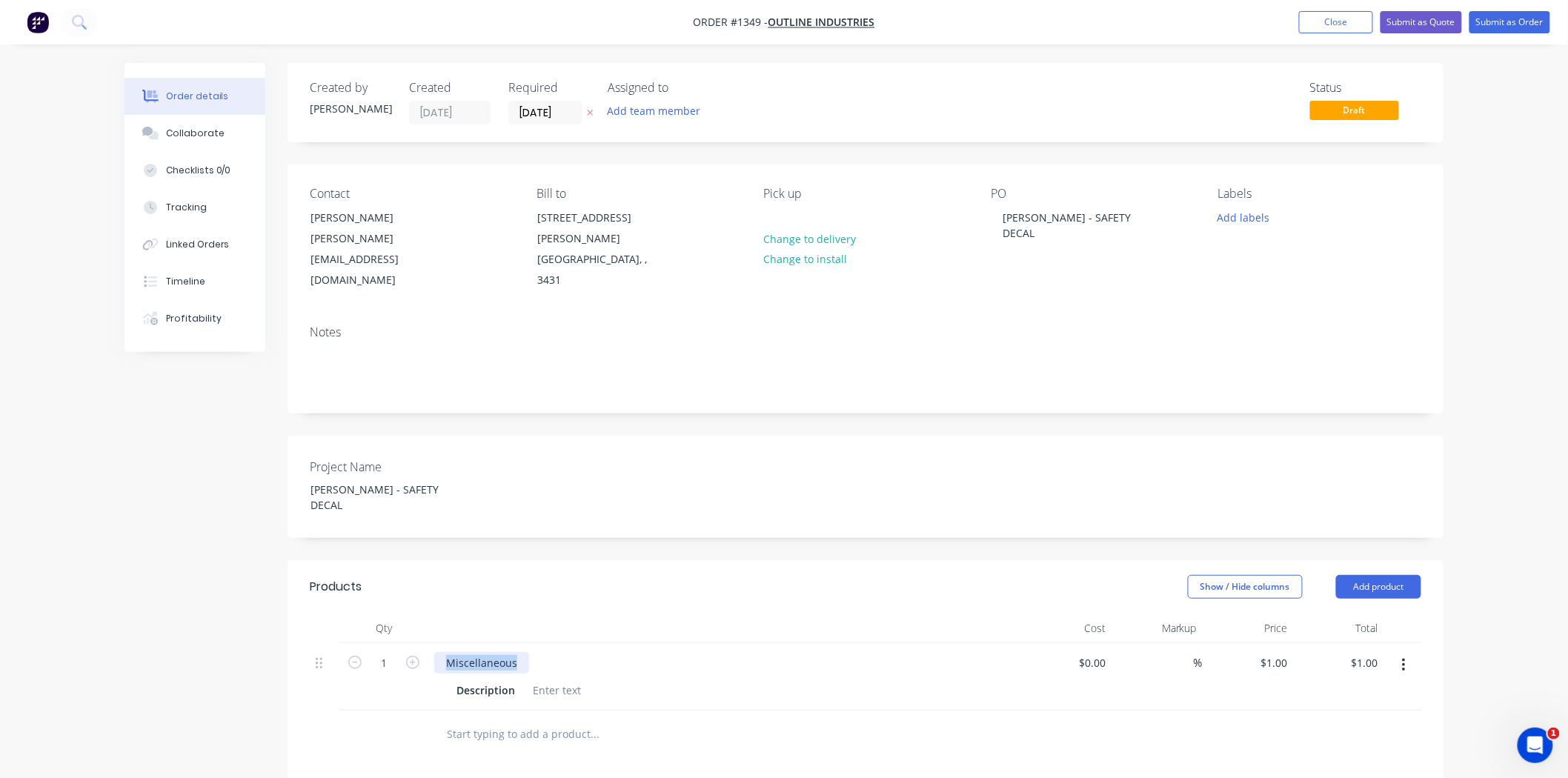
drag, startPoint x: 519, startPoint y: 611, endPoint x: 445, endPoint y: 611, distance: 74.0
click at [445, 652] on div "Miscellaneous" at bounding box center [482, 662] width 95 height 21
click at [864, 679] on div "Description" at bounding box center [722, 690] width 543 height 21
click at [553, 679] on div at bounding box center [557, 690] width 60 height 21
click at [592, 679] on div "Description" at bounding box center [722, 690] width 543 height 21
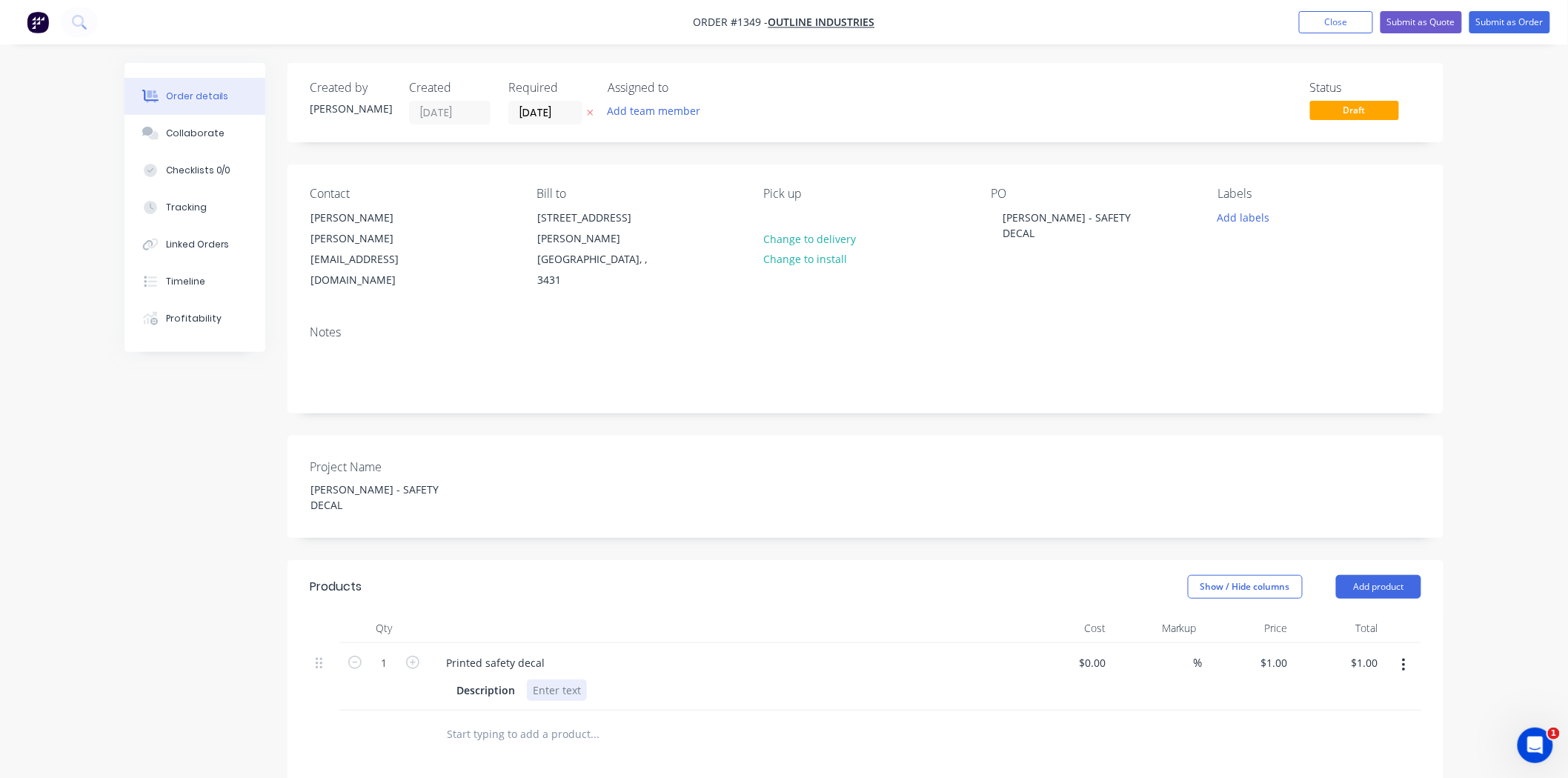
click at [583, 679] on div at bounding box center [557, 690] width 60 height 21
paste div
drag, startPoint x: 862, startPoint y: 702, endPoint x: 1262, endPoint y: 706, distance: 400.0
click at [864, 711] on div at bounding box center [695, 734] width 534 height 48
click at [134, 501] on div "Created by [PERSON_NAME] Created [DATE] Required [DATE] Assigned to Add team me…" at bounding box center [784, 599] width 1320 height 1074
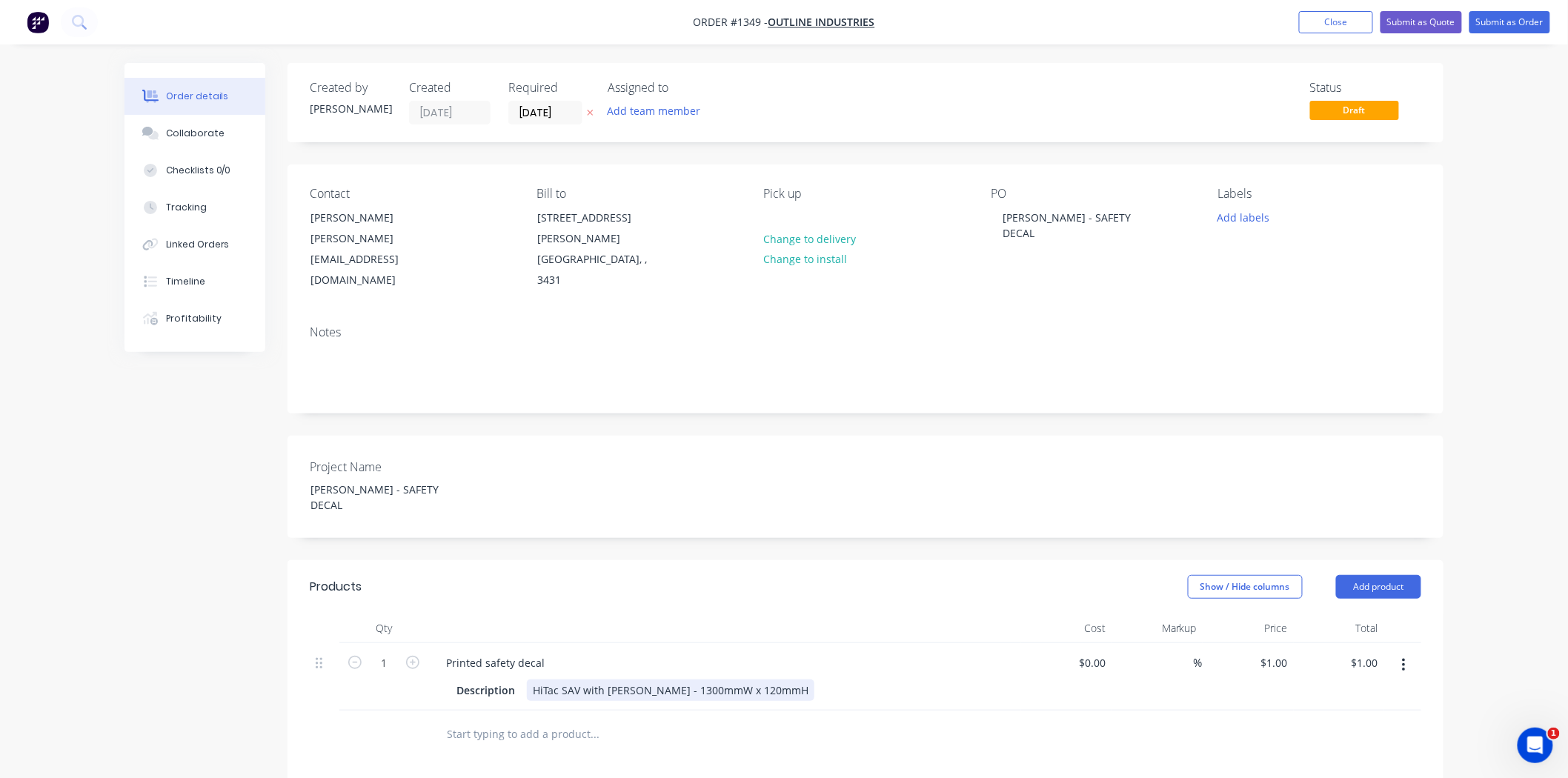
click at [832, 679] on div "Description HiTac SAV with Matt Laminate - 1300mmW x 120mmH" at bounding box center [722, 690] width 543 height 21
click at [417, 654] on button "button" at bounding box center [413, 661] width 19 height 16
type input "2"
type input "$2.00"
click at [417, 654] on button "button" at bounding box center [413, 661] width 19 height 16
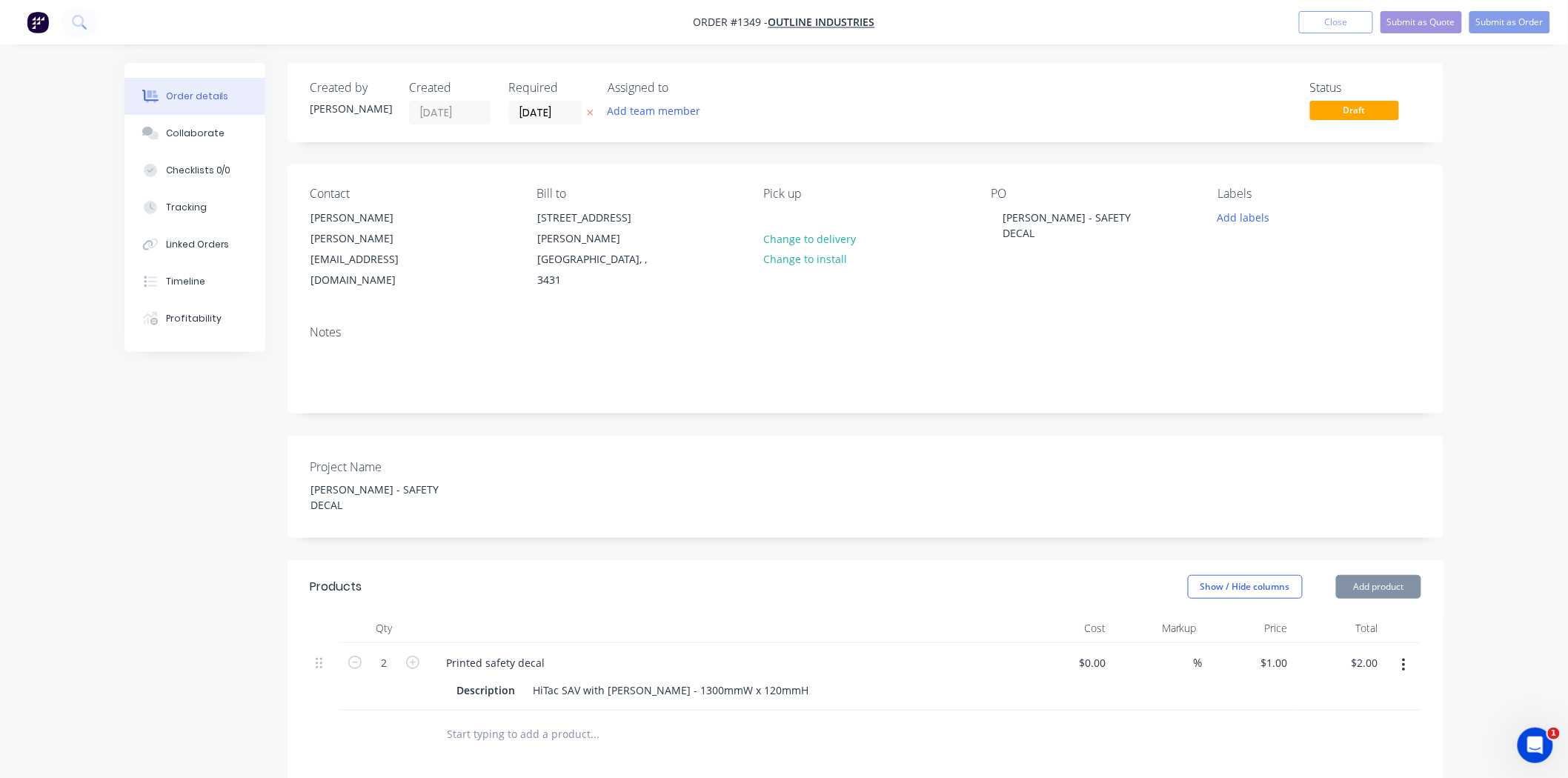
type input "3"
type input "$3.00"
click at [417, 654] on button "button" at bounding box center [413, 661] width 19 height 16
type input "4"
type input "$4.00"
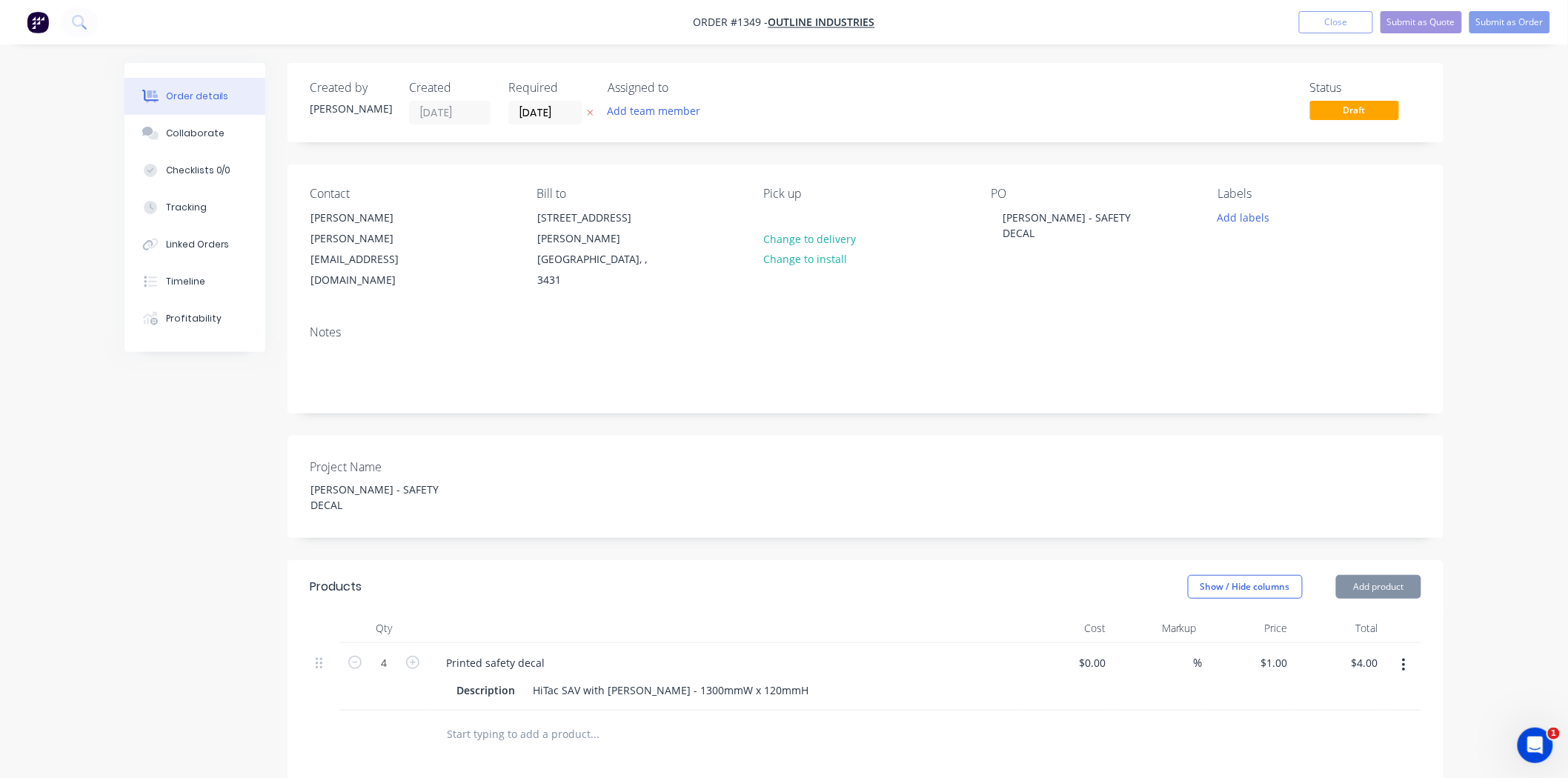
click at [417, 651] on form "4" at bounding box center [384, 662] width 77 height 22
click at [416, 656] on icon "button" at bounding box center [413, 662] width 13 height 13
type input "5"
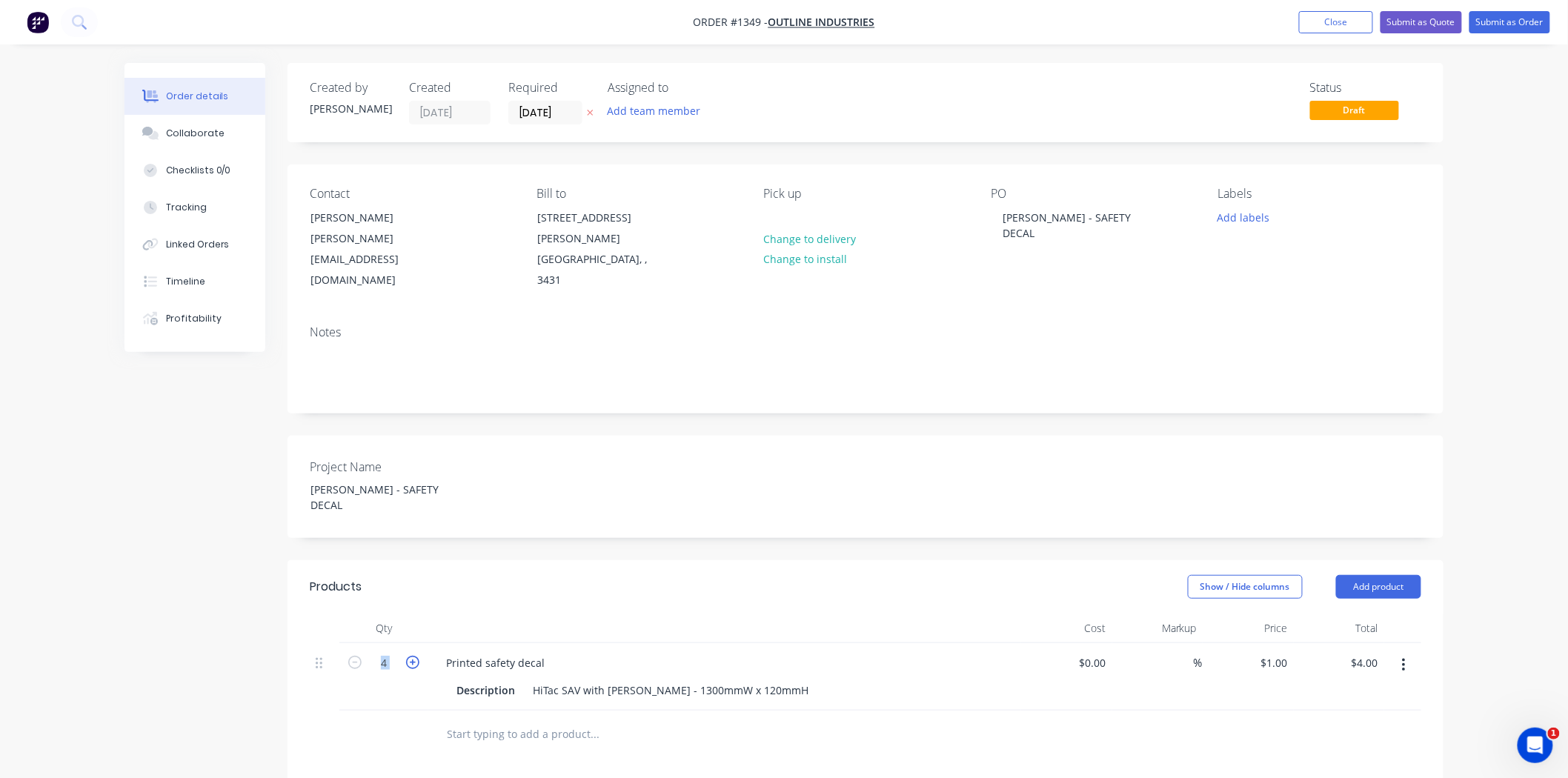
type input "$5.00"
click at [416, 656] on icon "button" at bounding box center [413, 662] width 13 height 13
type input "6"
type input "$6.00"
click at [416, 656] on icon "button" at bounding box center [413, 662] width 13 height 13
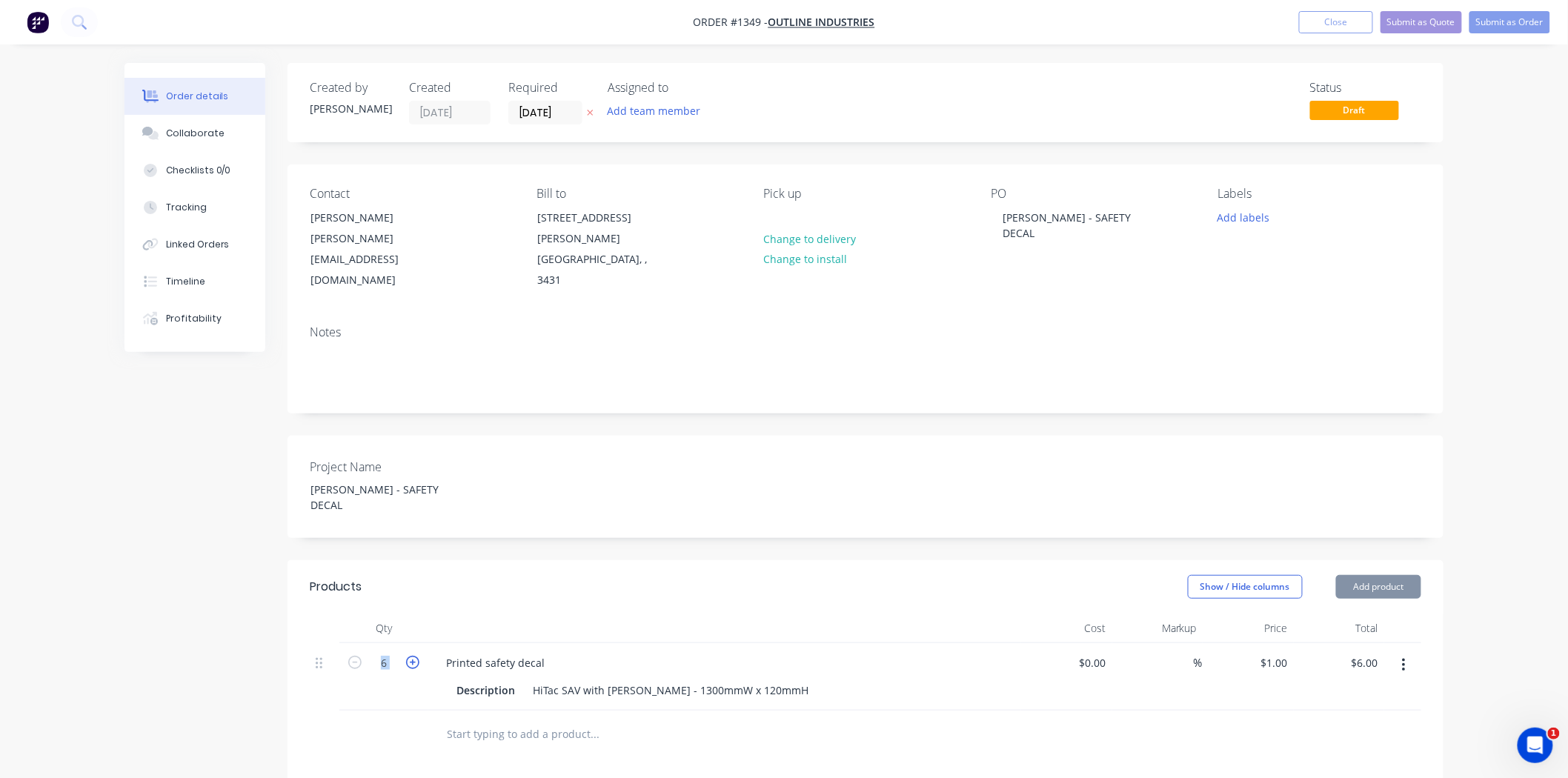
type input "7"
type input "$7.00"
click at [416, 656] on icon "button" at bounding box center [413, 662] width 13 height 13
type input "8"
type input "$8.00"
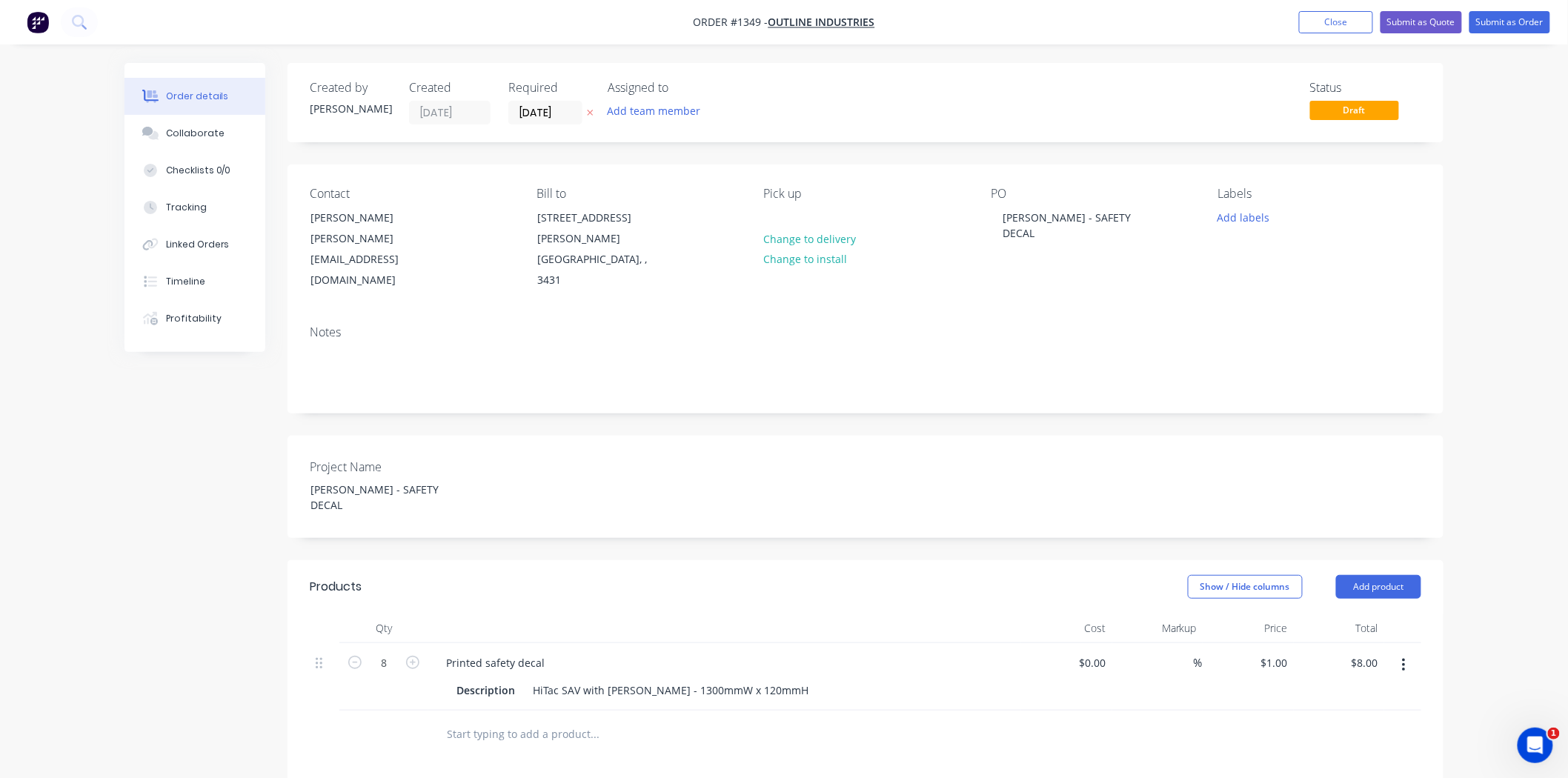
click at [1122, 711] on div at bounding box center [866, 734] width 1112 height 48
click at [1170, 643] on div "%" at bounding box center [1158, 676] width 91 height 67
click at [1194, 654] on span "%" at bounding box center [1199, 662] width 9 height 17
type input "50"
type input "$0.00"
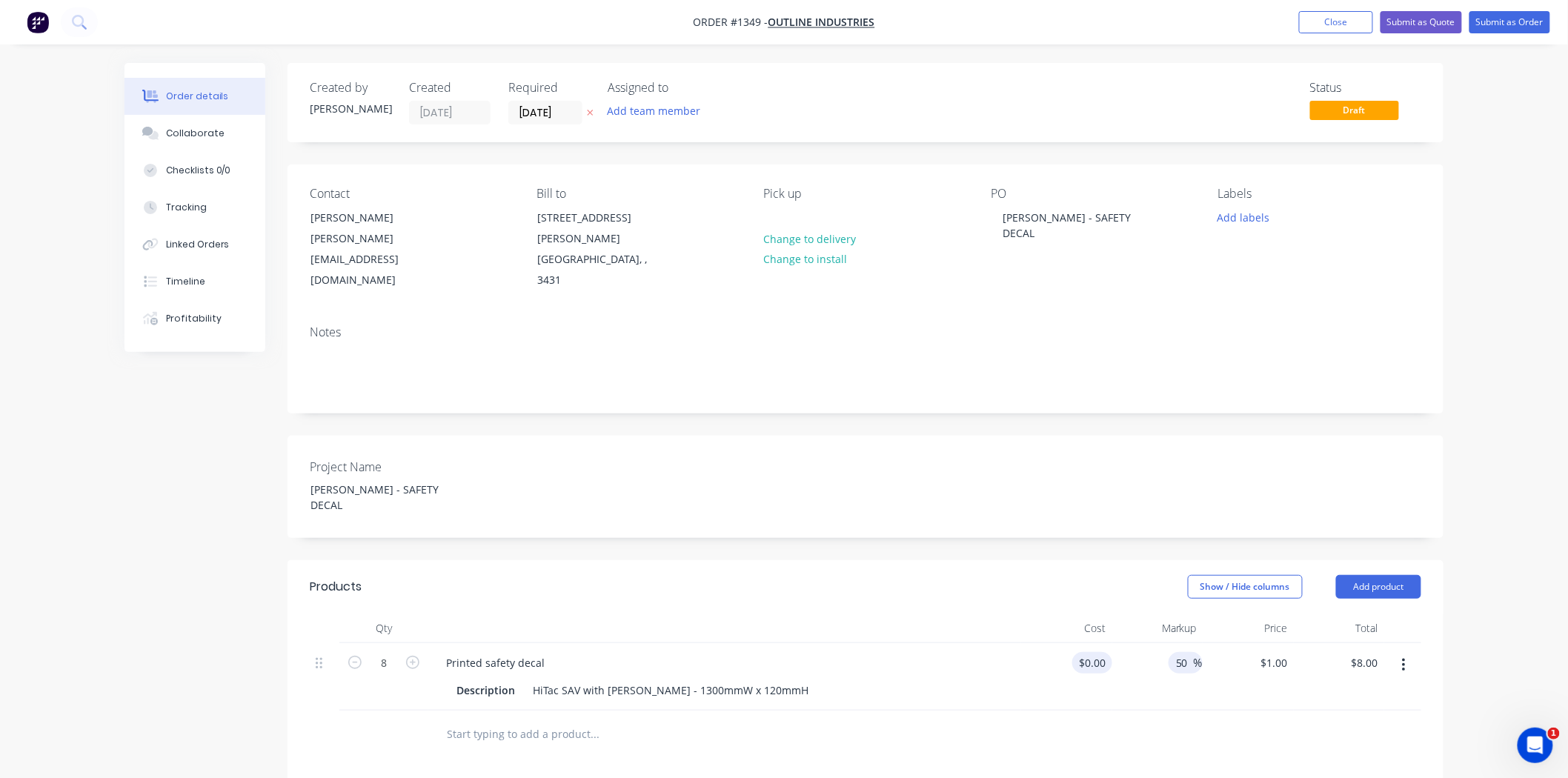
type input "$0.00"
click at [1079, 643] on div "$0.00" at bounding box center [1067, 676] width 91 height 67
click at [1509, 339] on div "Order details Collaborate Checklists 0/0 Tracking Linked Orders Timeline Profit…" at bounding box center [784, 568] width 1568 height 1137
click at [1101, 652] on input "0" at bounding box center [1104, 662] width 17 height 21
type input "$10.00"
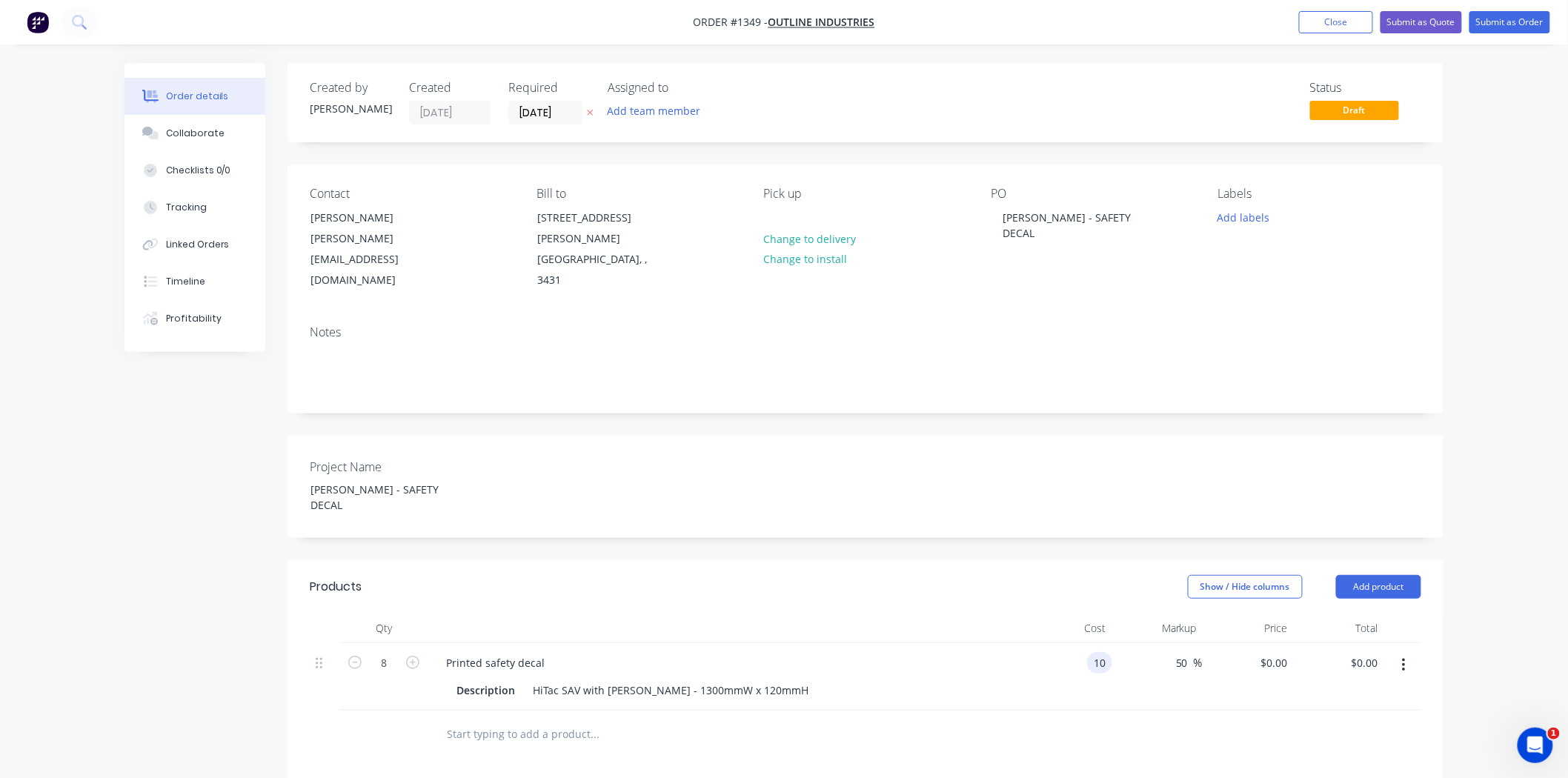
type input "$15.00"
type input "$120.00"
click at [1504, 21] on button "Submit as Order" at bounding box center [1509, 22] width 81 height 22
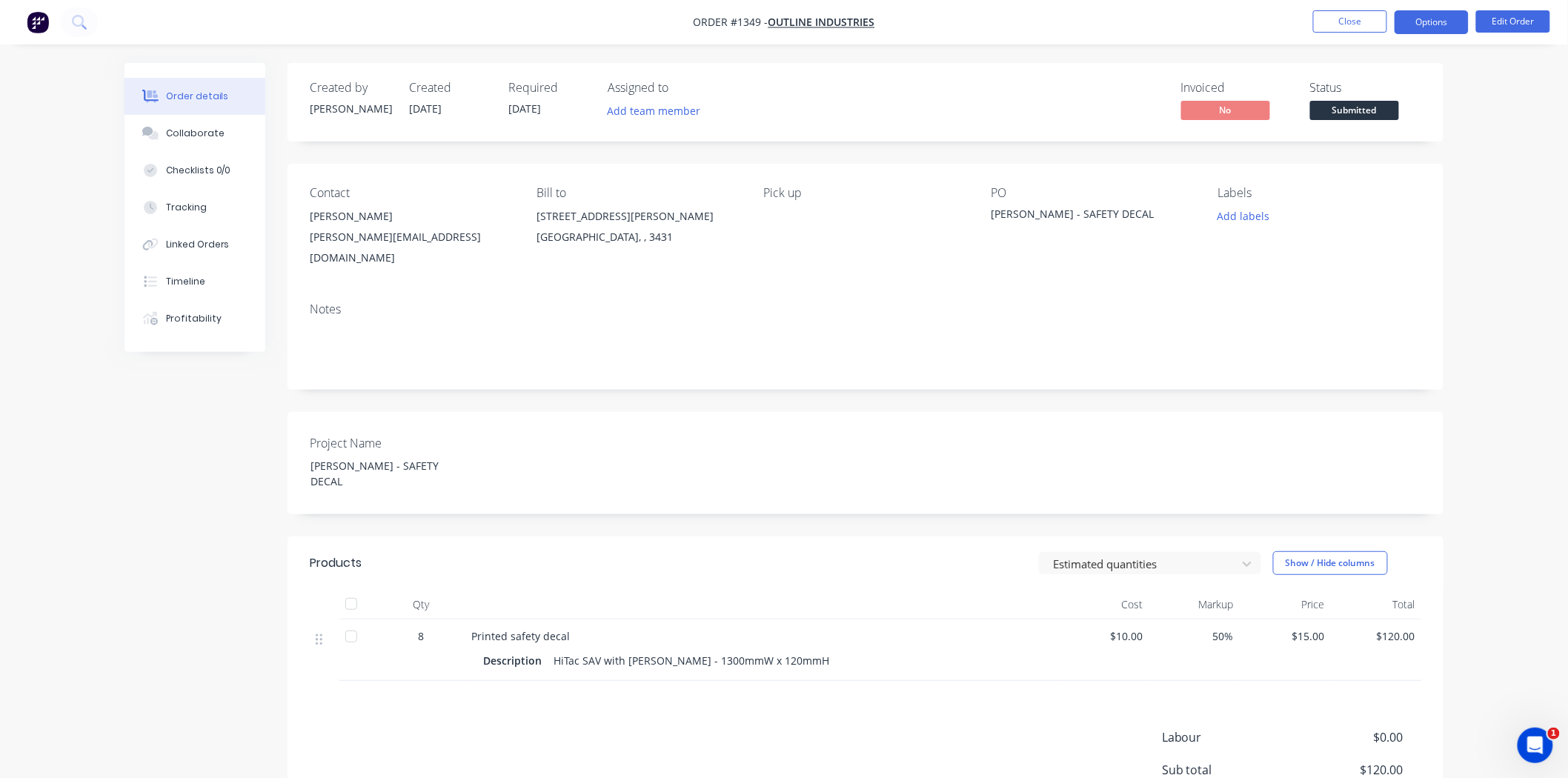
click at [1446, 25] on button "Options" at bounding box center [1432, 22] width 74 height 24
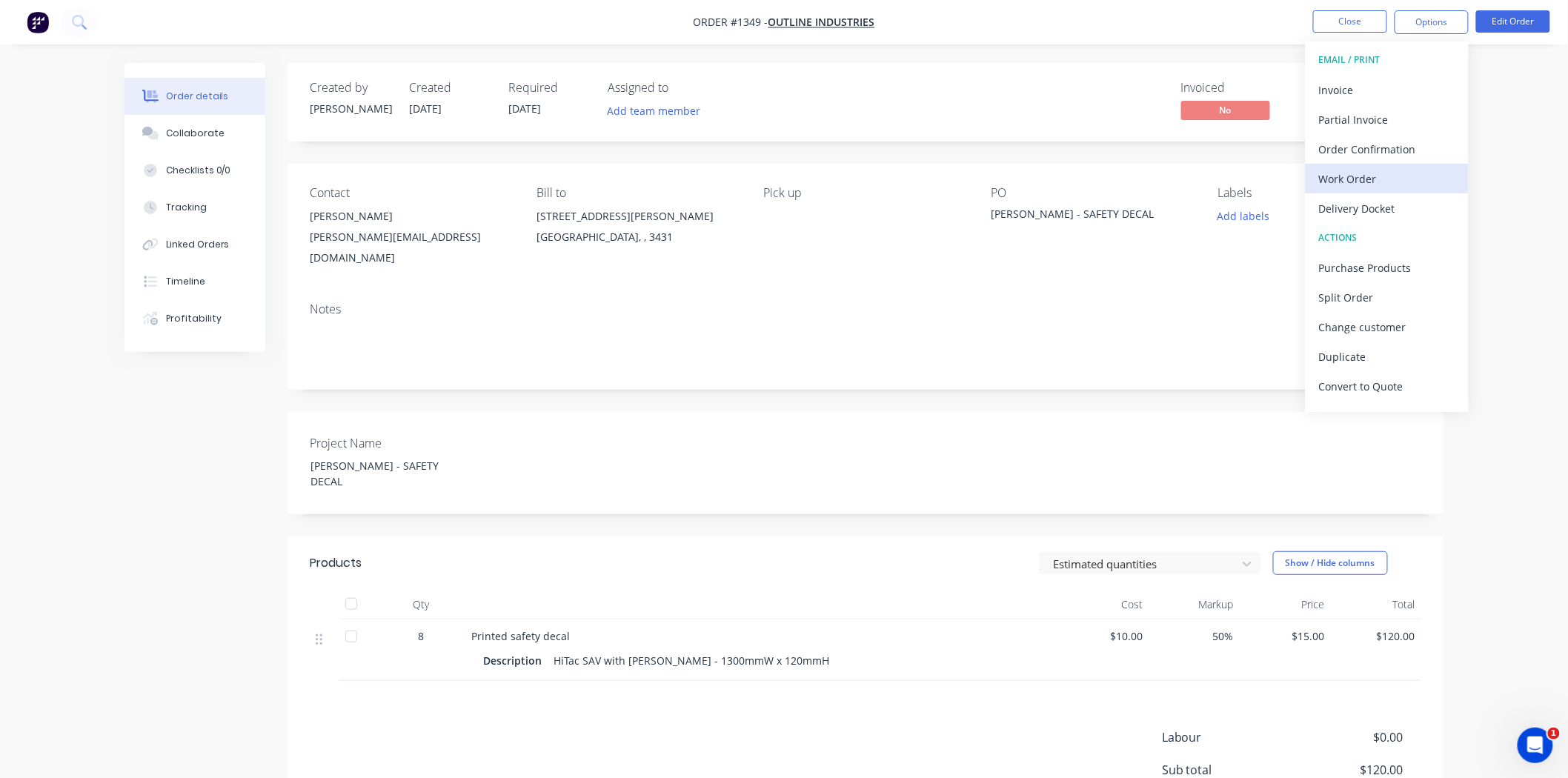
click at [1383, 176] on div "Work Order" at bounding box center [1388, 179] width 136 height 21
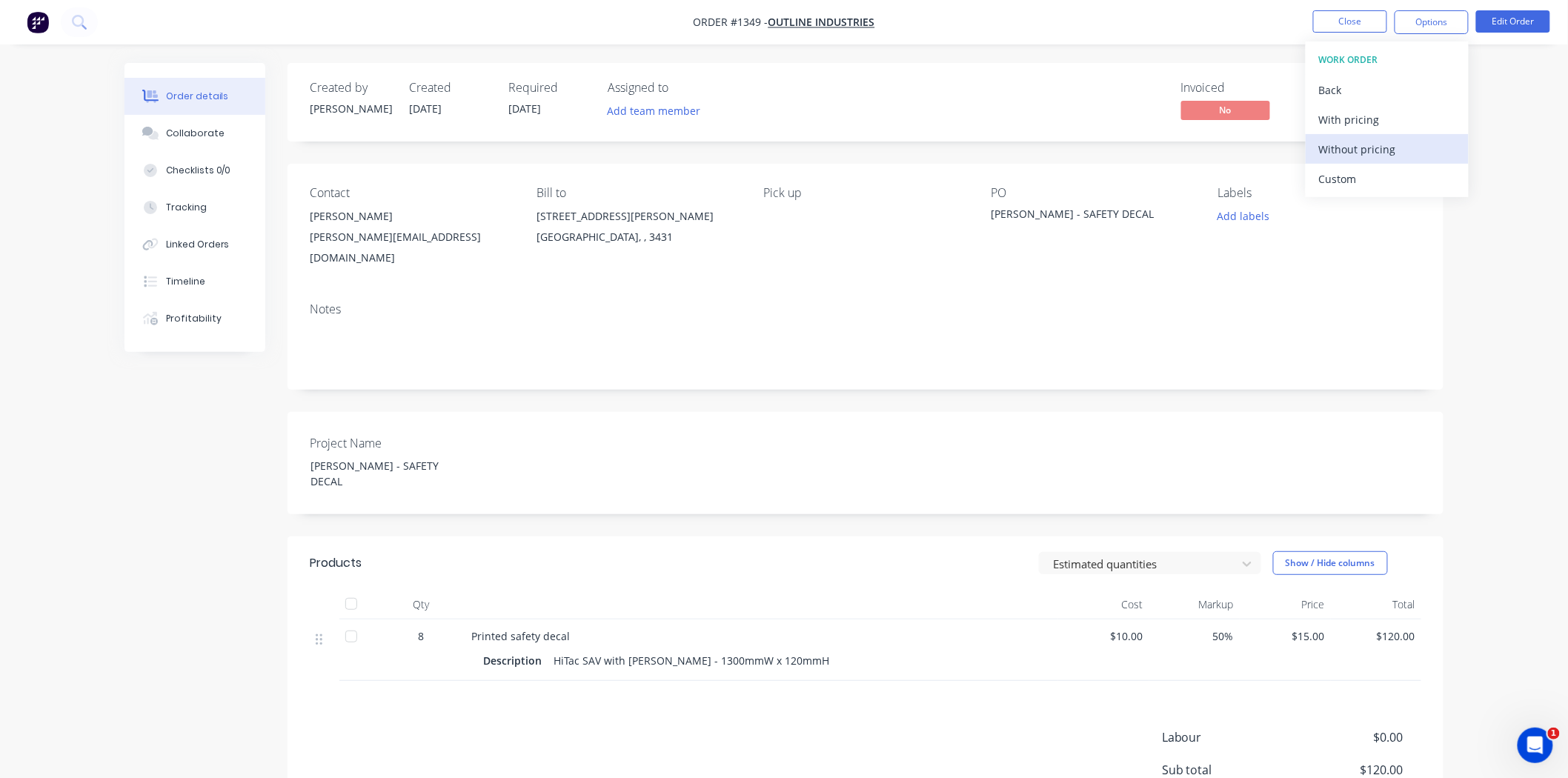
click at [1375, 150] on div "Without pricing" at bounding box center [1388, 149] width 136 height 21
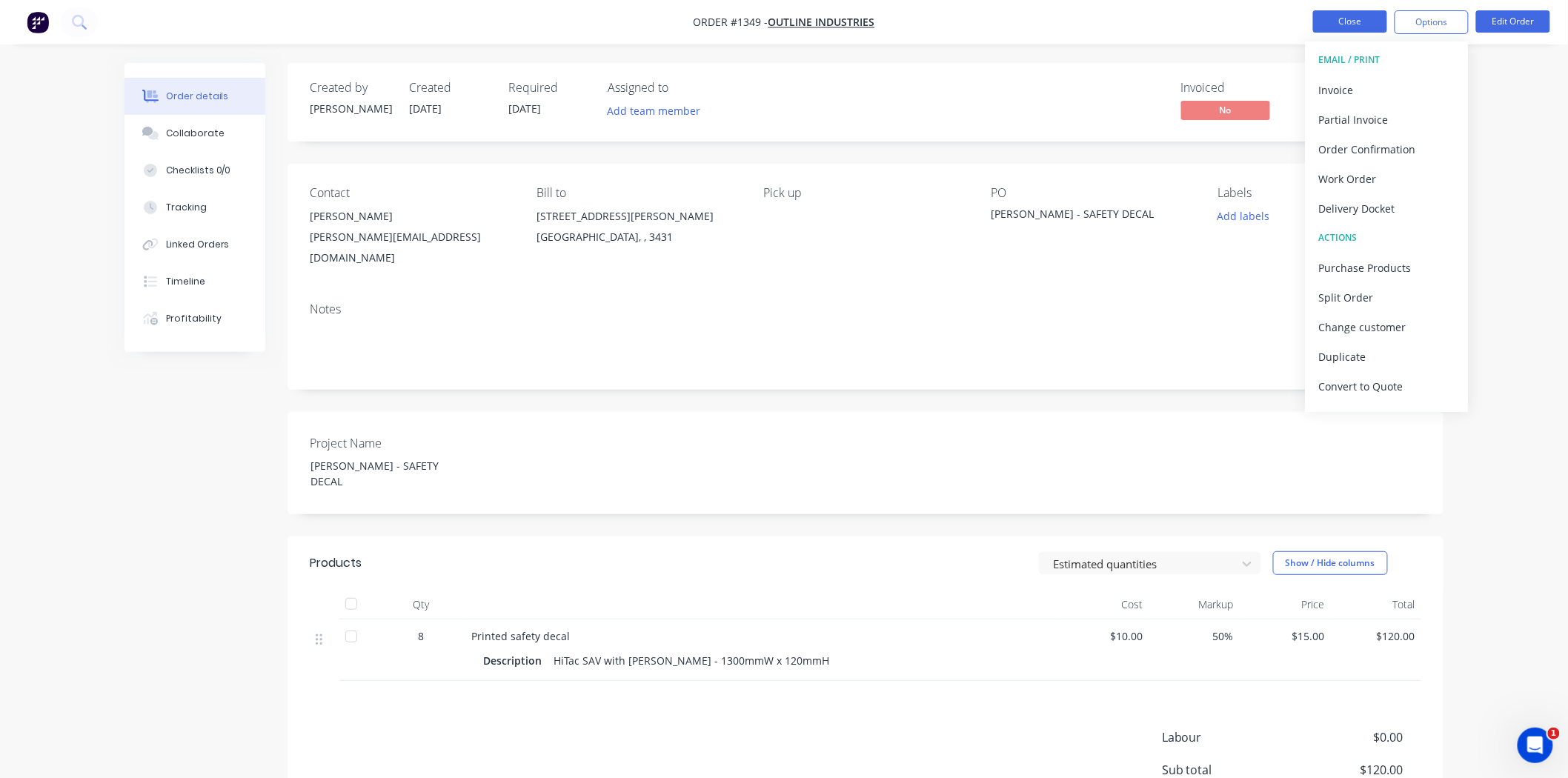
click at [1360, 27] on button "Close" at bounding box center [1351, 21] width 74 height 22
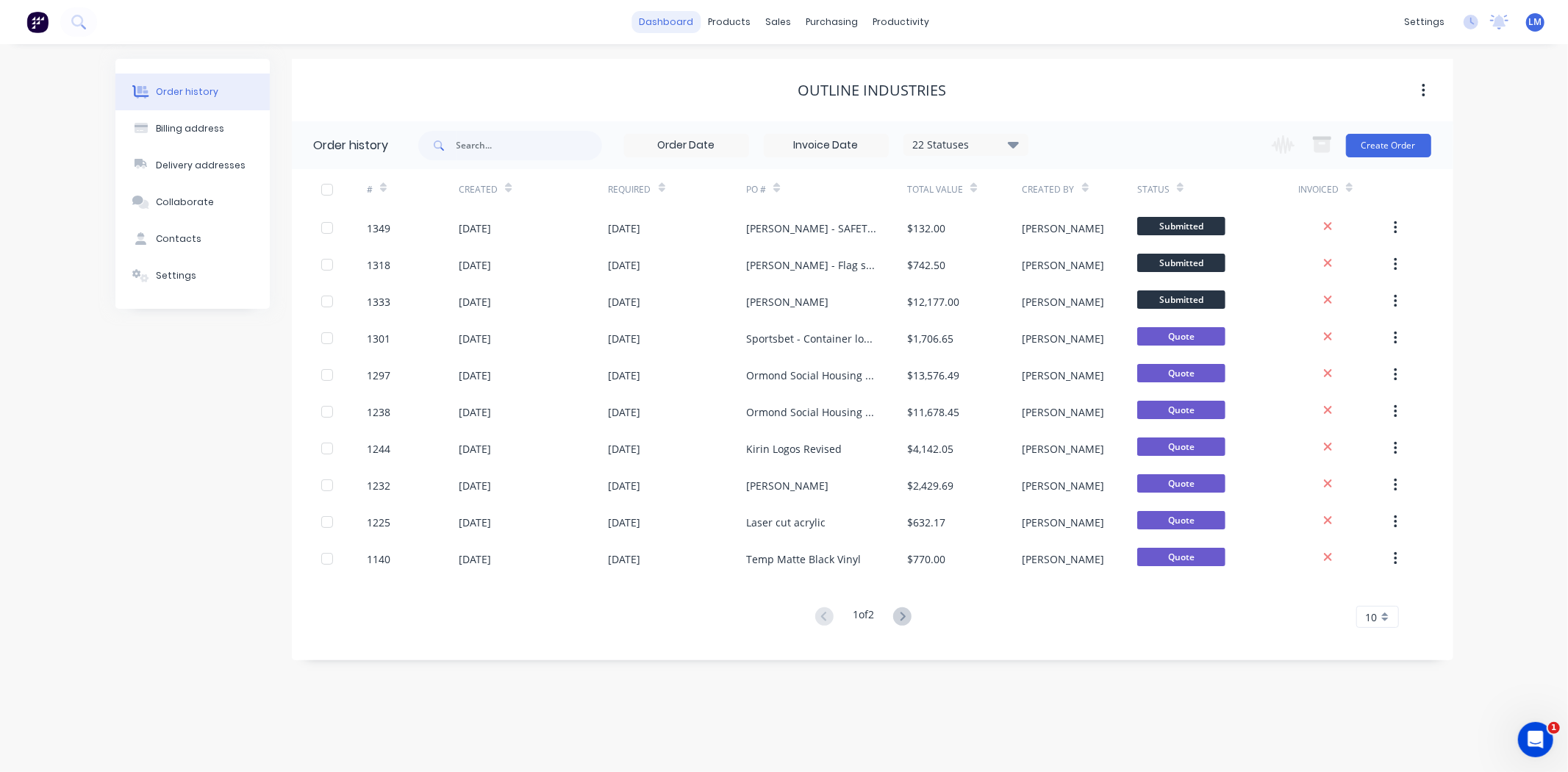
click at [677, 20] on link "dashboard" at bounding box center [666, 22] width 69 height 22
